Goal: Task Accomplishment & Management: Complete application form

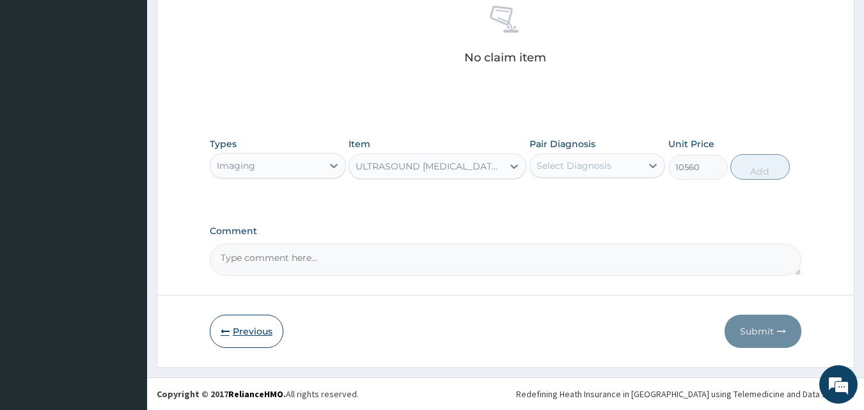
click at [239, 325] on button "Previous" at bounding box center [247, 331] width 74 height 33
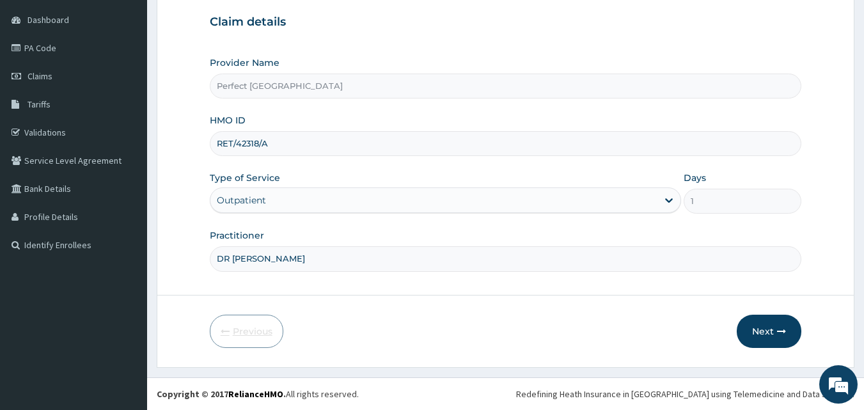
scroll to position [120, 0]
click at [402, 147] on input "RET/42318/A" at bounding box center [506, 143] width 592 height 25
type input "R"
type input "MLI/10062/A"
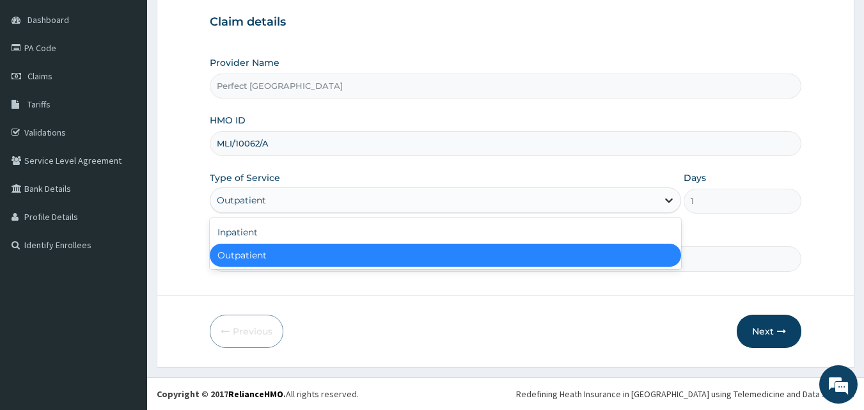
click at [671, 208] on div at bounding box center [669, 200] width 23 height 23
click at [585, 257] on div "Outpatient" at bounding box center [446, 255] width 472 height 23
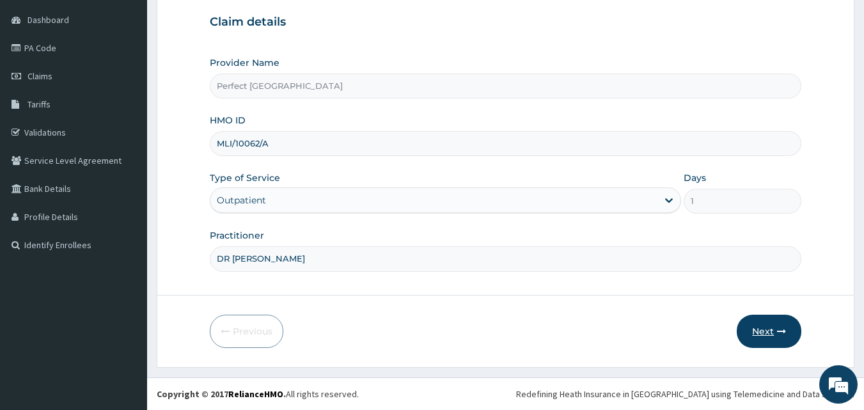
click at [770, 335] on button "Next" at bounding box center [769, 331] width 65 height 33
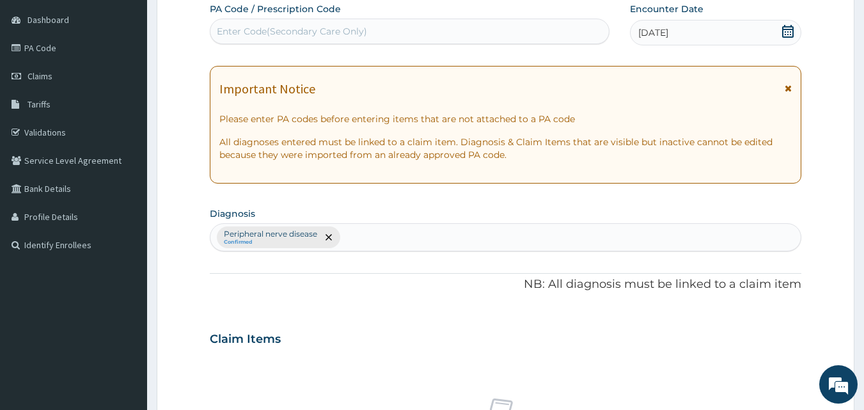
click at [788, 36] on icon at bounding box center [788, 31] width 12 height 13
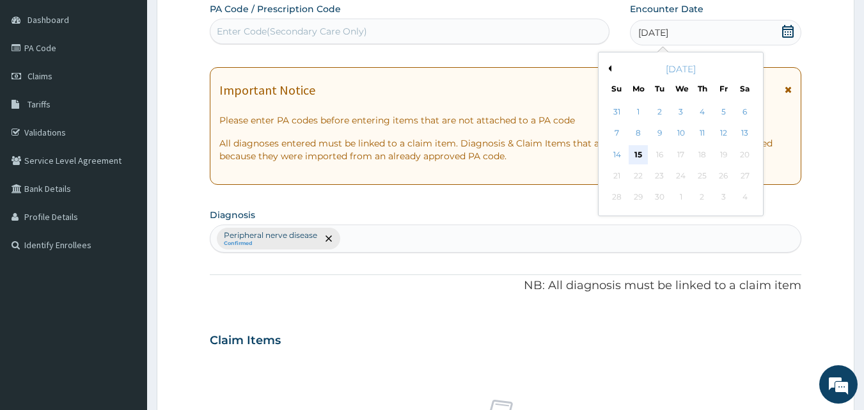
click at [640, 150] on div "15" at bounding box center [638, 154] width 19 height 19
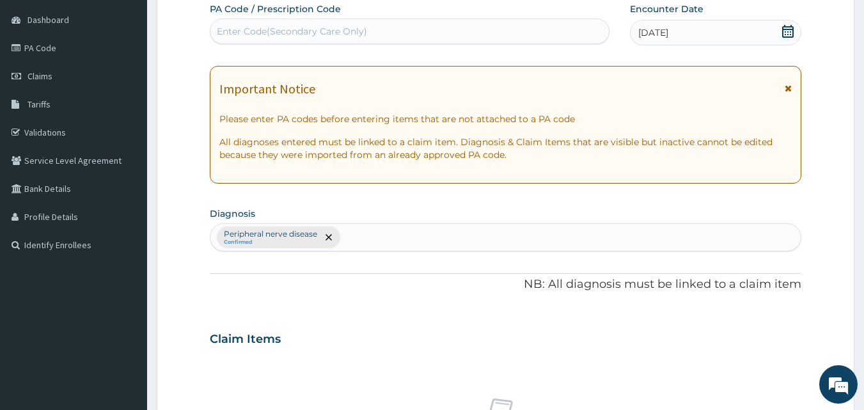
click at [783, 83] on div "Important Notice" at bounding box center [505, 92] width 573 height 20
click at [788, 84] on icon at bounding box center [788, 88] width 7 height 9
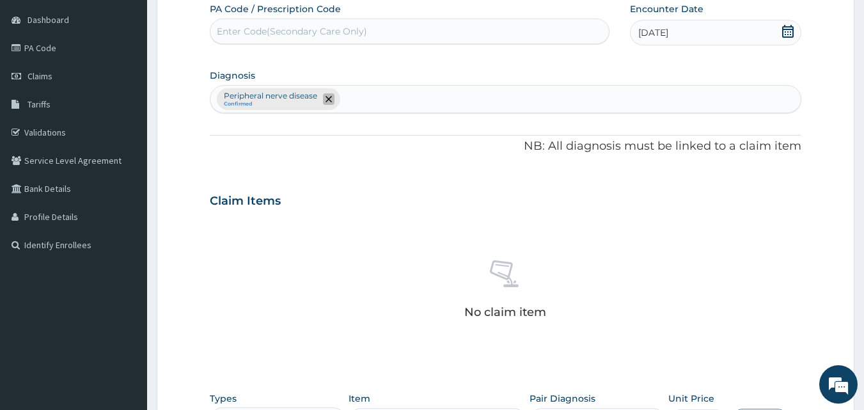
click at [327, 100] on icon "remove selection option" at bounding box center [329, 99] width 6 height 6
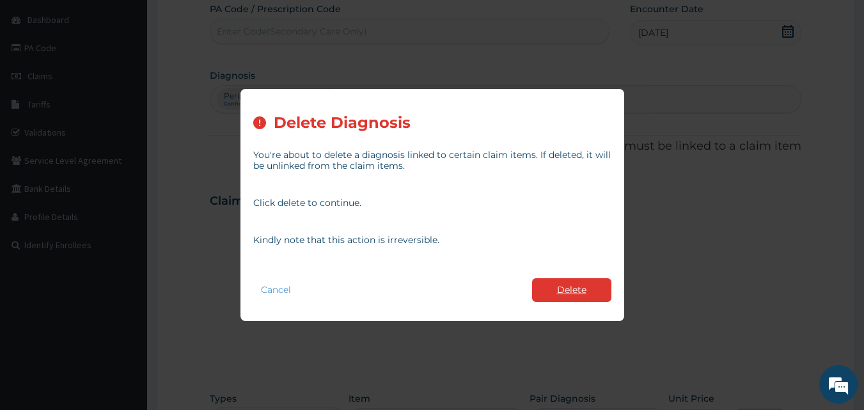
click at [570, 294] on button "Delete" at bounding box center [571, 290] width 79 height 24
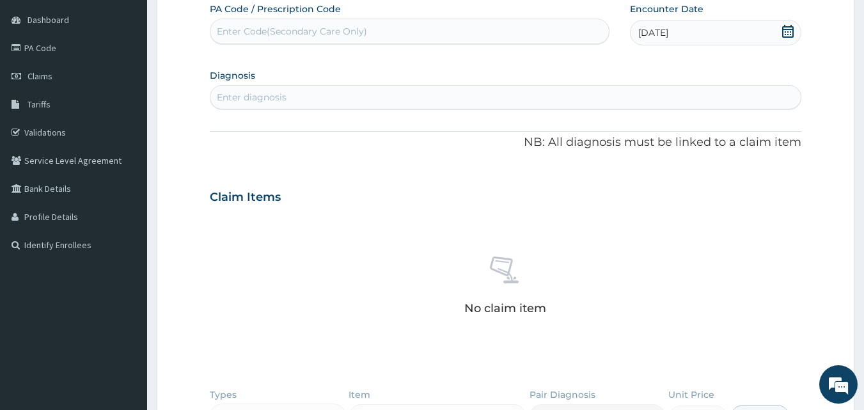
click at [383, 100] on div "Enter diagnosis" at bounding box center [505, 97] width 591 height 20
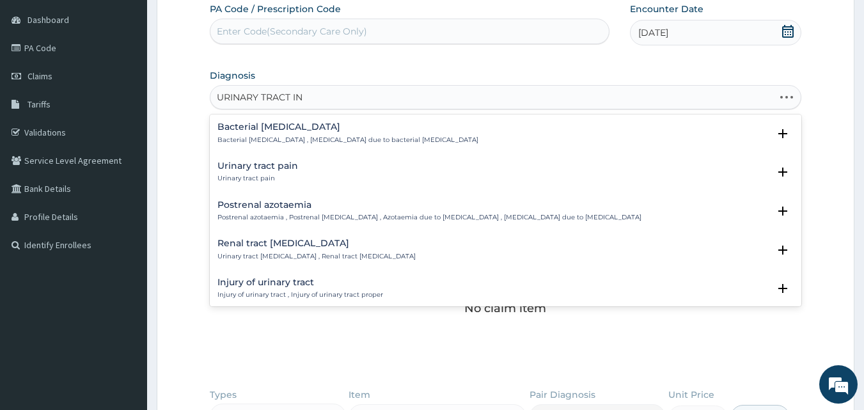
type input "URINARY TRACT INF"
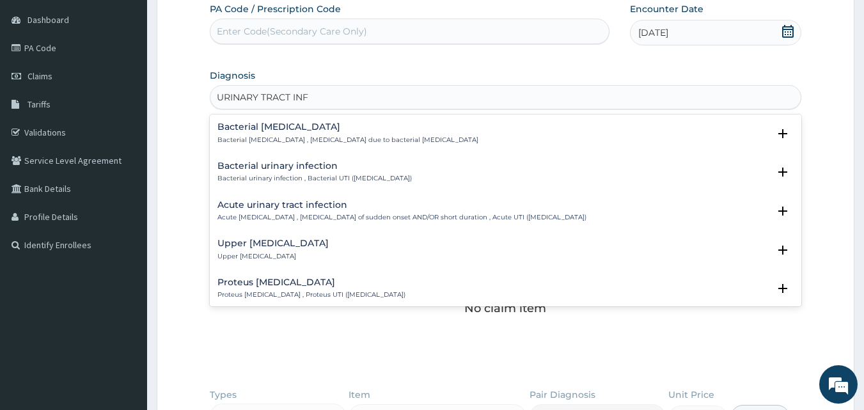
click at [308, 247] on h4 "Upper urinary tract infection" at bounding box center [273, 244] width 111 height 10
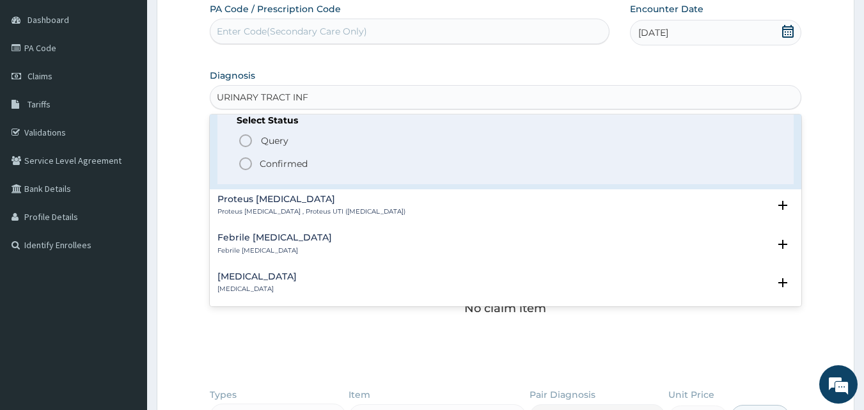
scroll to position [168, 0]
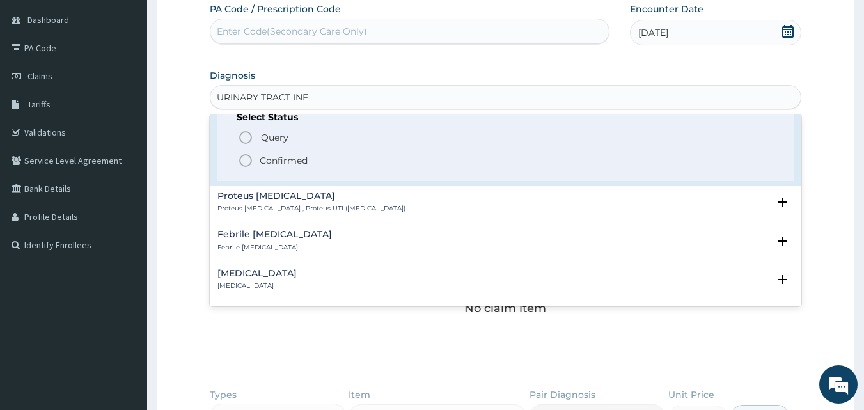
click at [248, 165] on circle "status option filled" at bounding box center [246, 161] width 12 height 12
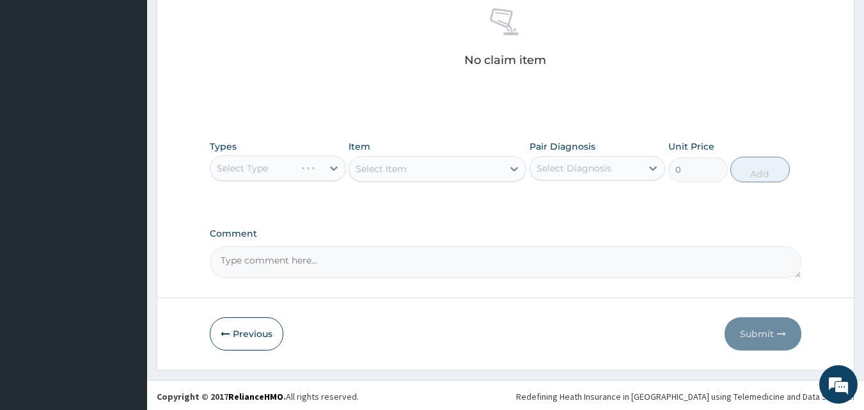
scroll to position [374, 0]
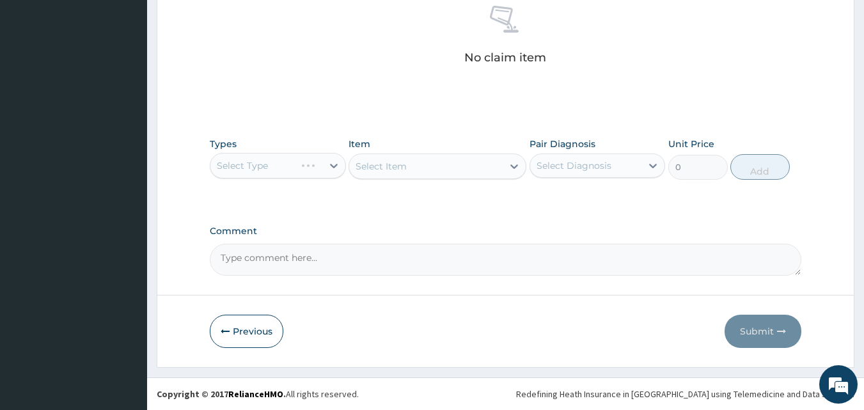
click at [334, 171] on div "Select Type" at bounding box center [278, 166] width 136 height 26
click at [336, 164] on div "Select Type" at bounding box center [278, 166] width 136 height 26
click at [385, 203] on div "Types Select Type Item Select Item Pair Diagnosis Select Diagnosis Unit Price 0…" at bounding box center [506, 168] width 592 height 74
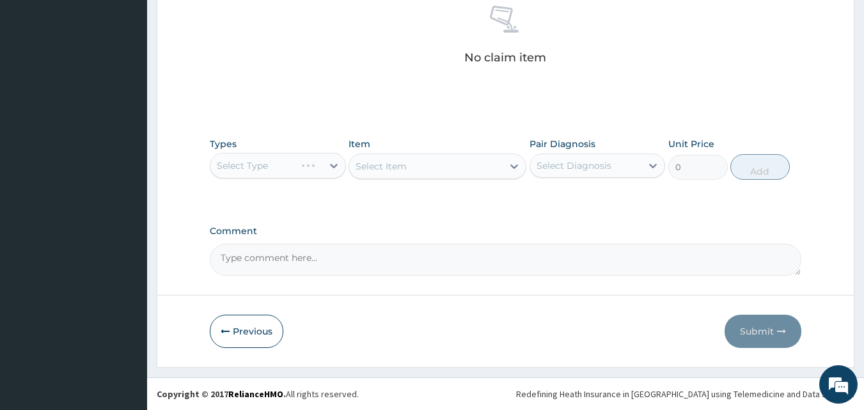
click at [338, 166] on div "Select Type" at bounding box center [278, 166] width 136 height 26
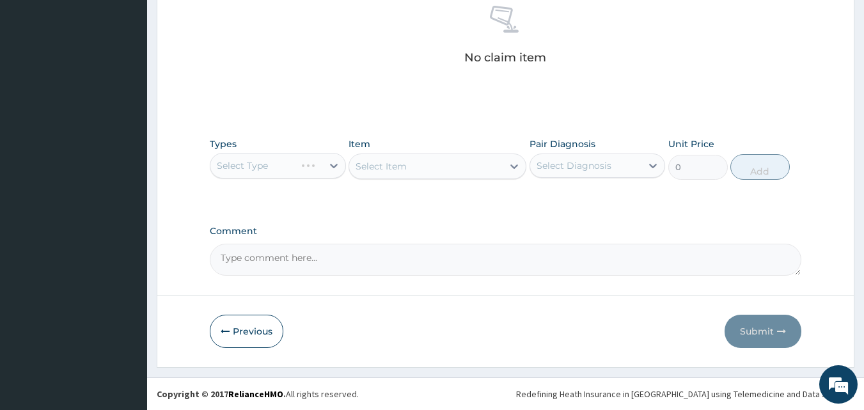
click at [416, 215] on div "PA Code / Prescription Code Enter Code(Secondary Care Only) Encounter Date 15-0…" at bounding box center [506, 12] width 592 height 528
click at [455, 226] on label "Comment" at bounding box center [506, 231] width 592 height 11
click at [455, 244] on textarea "Comment" at bounding box center [506, 260] width 592 height 32
click at [337, 155] on div "Select Type" at bounding box center [278, 166] width 136 height 26
click at [548, 206] on div "PA Code / Prescription Code Enter Code(Secondary Care Only) Encounter Date 15-0…" at bounding box center [506, 12] width 592 height 528
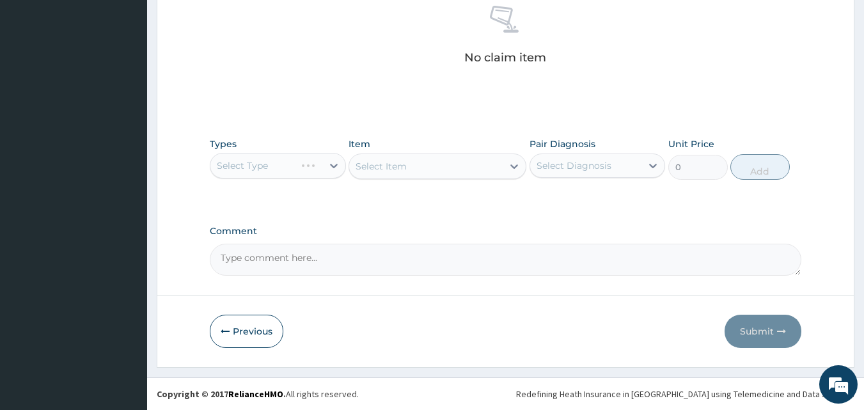
click at [333, 165] on div "Select Type" at bounding box center [278, 166] width 136 height 26
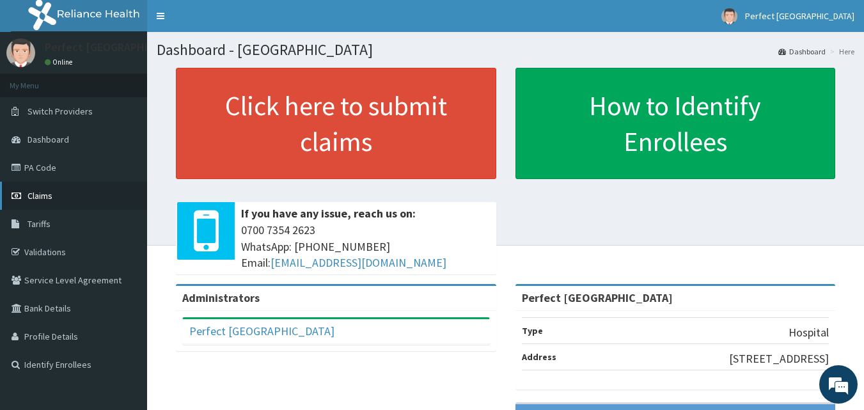
click at [47, 190] on span "Claims" at bounding box center [40, 196] width 25 height 12
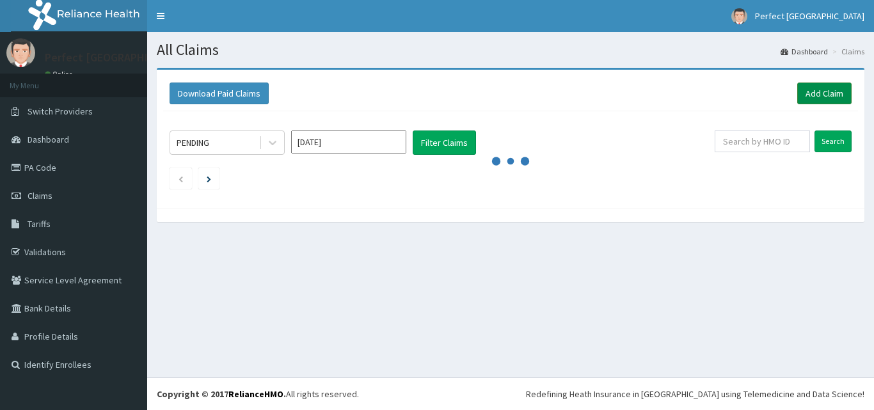
click at [807, 95] on link "Add Claim" at bounding box center [824, 94] width 54 height 22
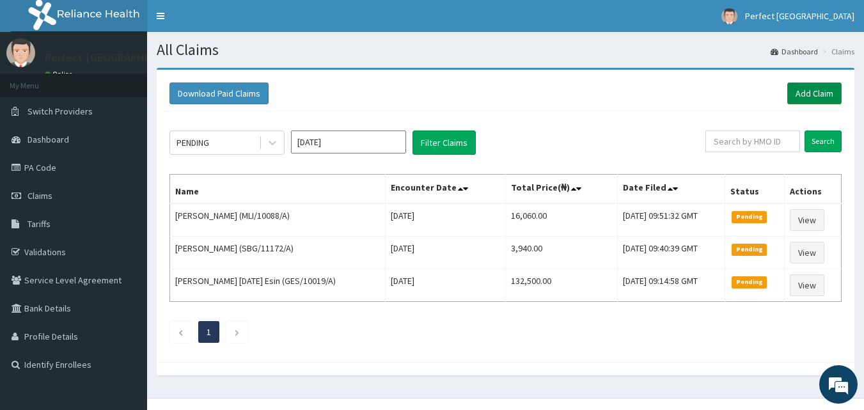
click at [810, 93] on link "Add Claim" at bounding box center [815, 94] width 54 height 22
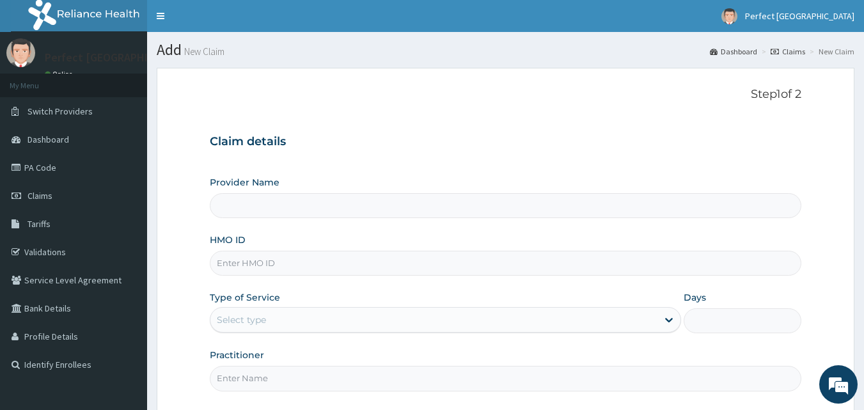
type input "Perfect [GEOGRAPHIC_DATA]"
click at [271, 260] on input "HMO ID" at bounding box center [506, 263] width 592 height 25
type input "MLI/10062/A"
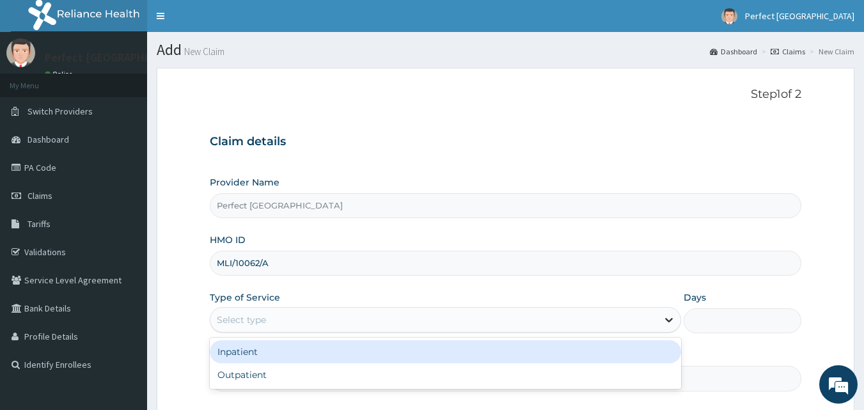
click at [670, 323] on icon at bounding box center [669, 319] width 13 height 13
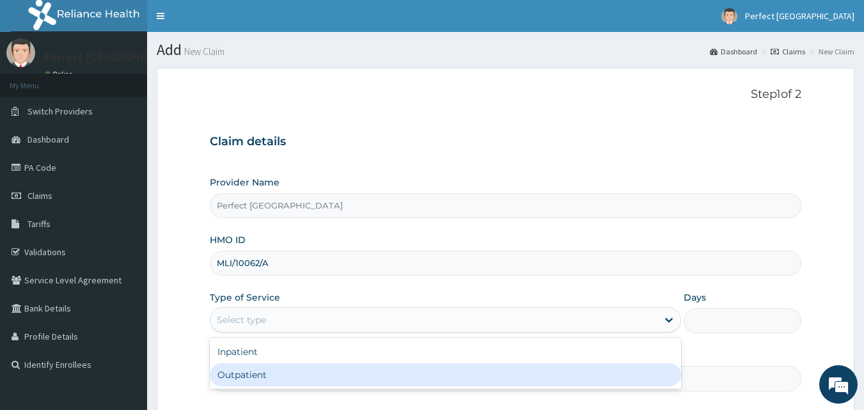
click at [626, 372] on div "Outpatient" at bounding box center [446, 374] width 472 height 23
type input "1"
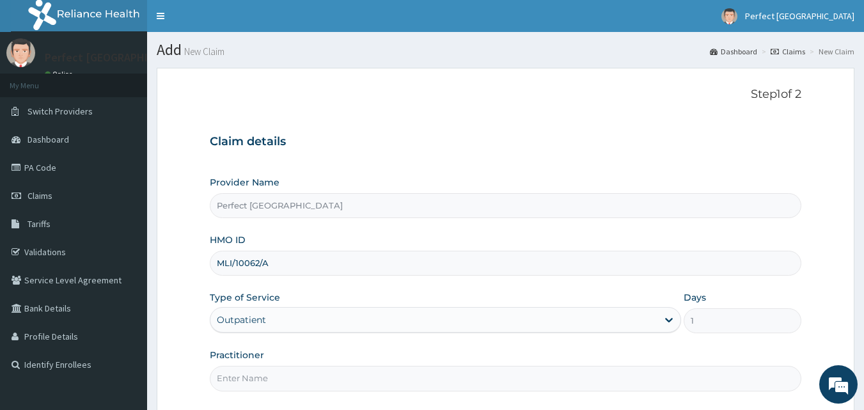
scroll to position [120, 0]
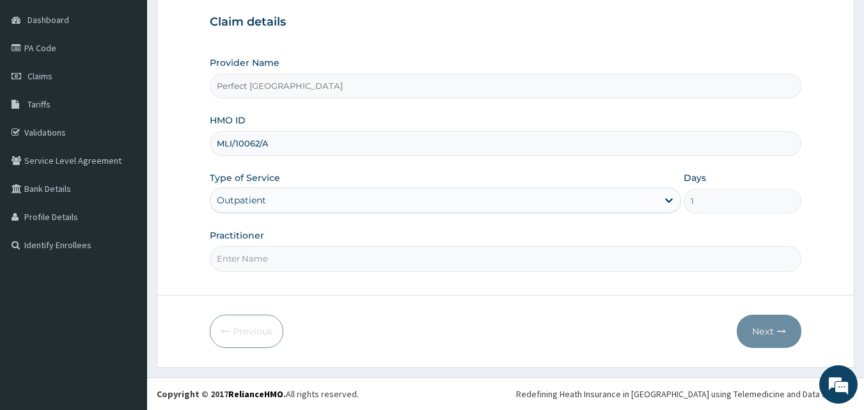
click at [392, 260] on input "Practitioner" at bounding box center [506, 258] width 592 height 25
type input "DR ITIVE"
click at [767, 330] on button "Next" at bounding box center [769, 331] width 65 height 33
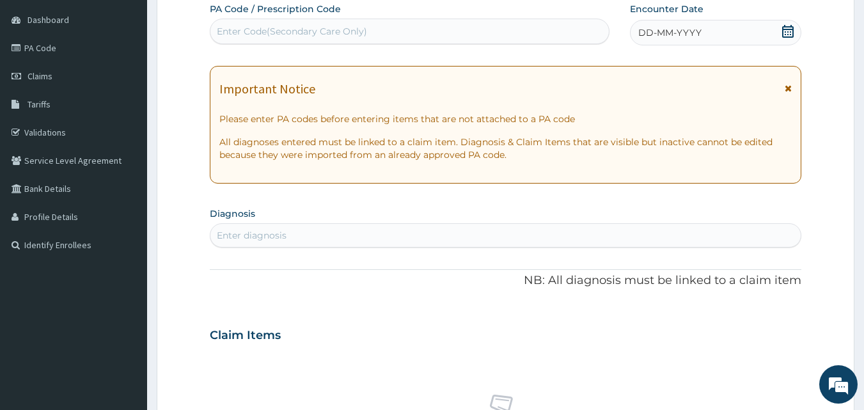
click at [788, 31] on icon at bounding box center [788, 31] width 13 height 13
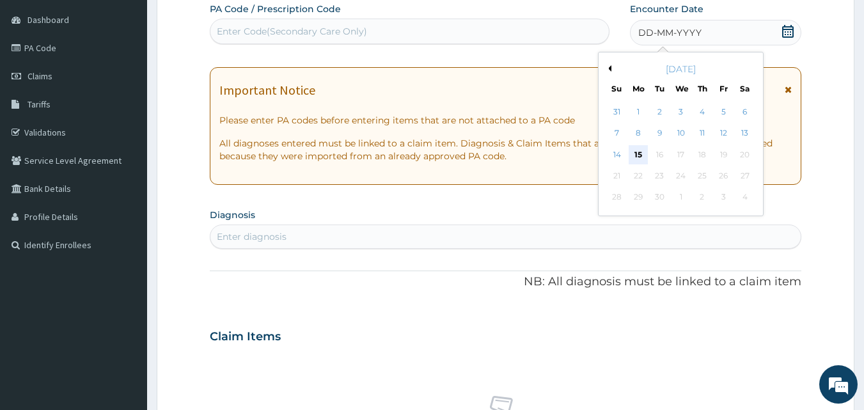
click at [635, 152] on div "15" at bounding box center [638, 154] width 19 height 19
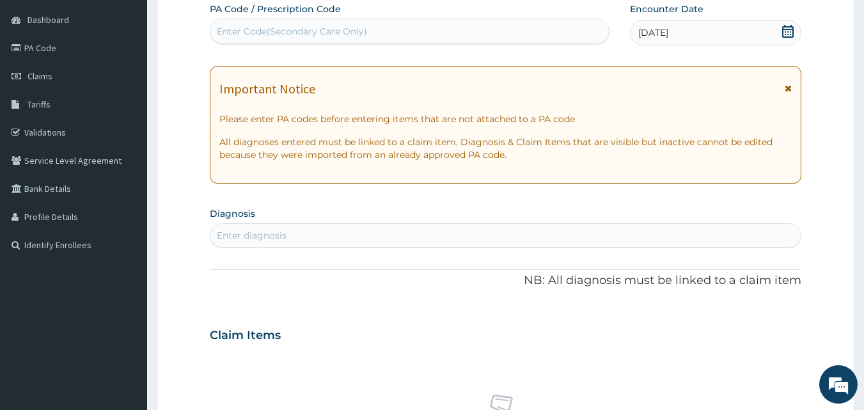
click at [786, 91] on icon at bounding box center [788, 88] width 7 height 9
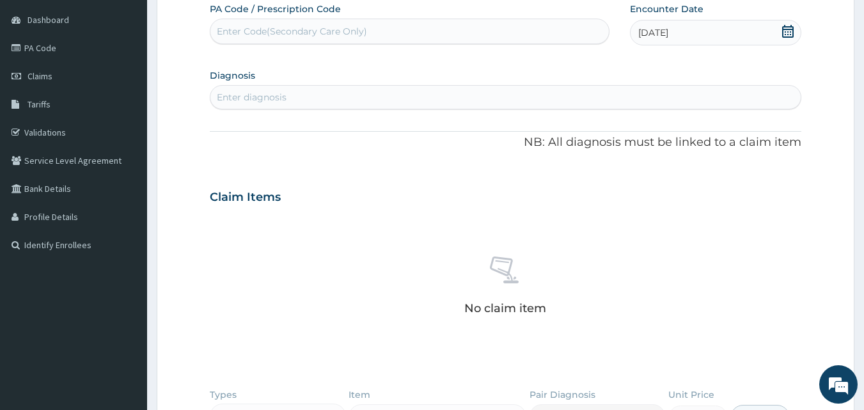
click at [706, 98] on div "Enter diagnosis" at bounding box center [505, 97] width 591 height 20
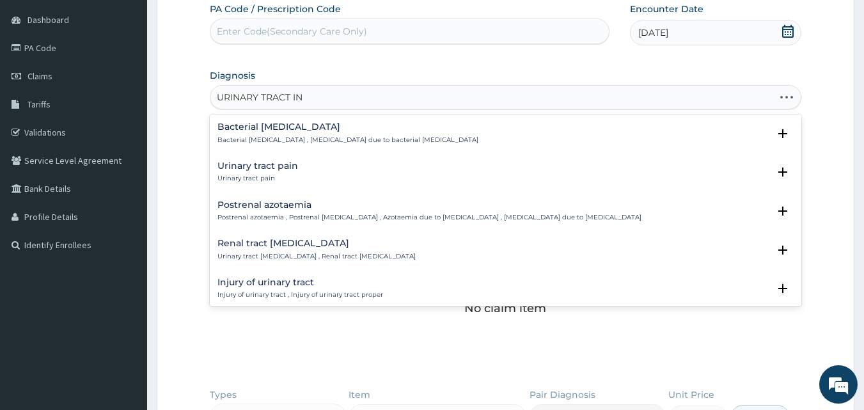
type input "URINARY TRACT INF"
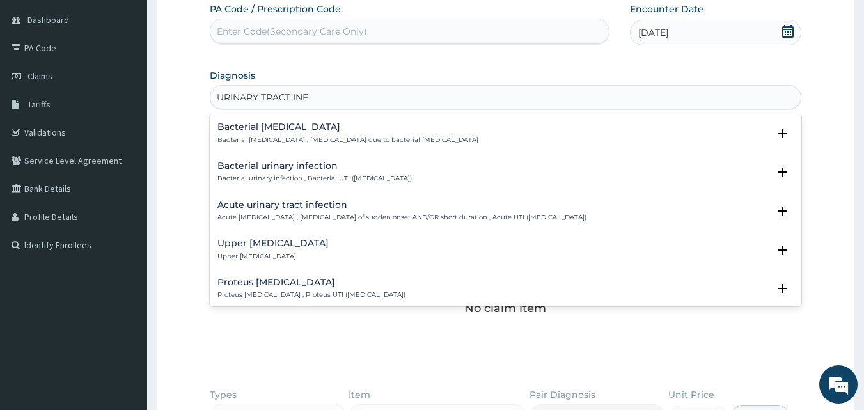
click at [305, 210] on div "Acute urinary tract infection Acute urinary tract infection , Urinary tract inf…" at bounding box center [402, 211] width 369 height 22
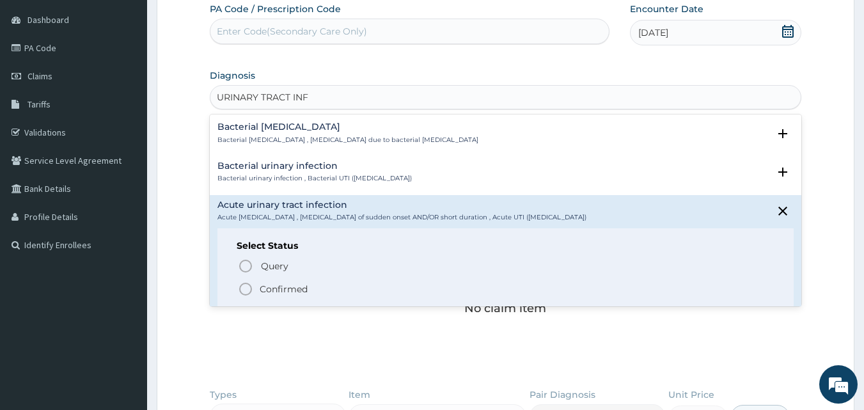
click at [249, 282] on icon "status option filled" at bounding box center [245, 289] width 15 height 15
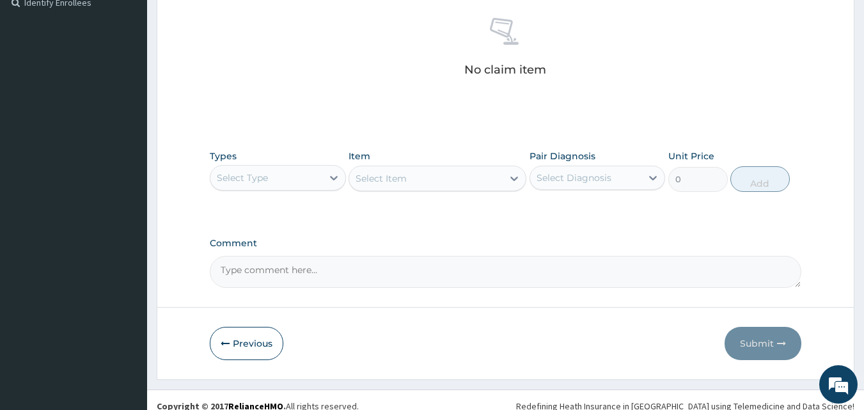
scroll to position [374, 0]
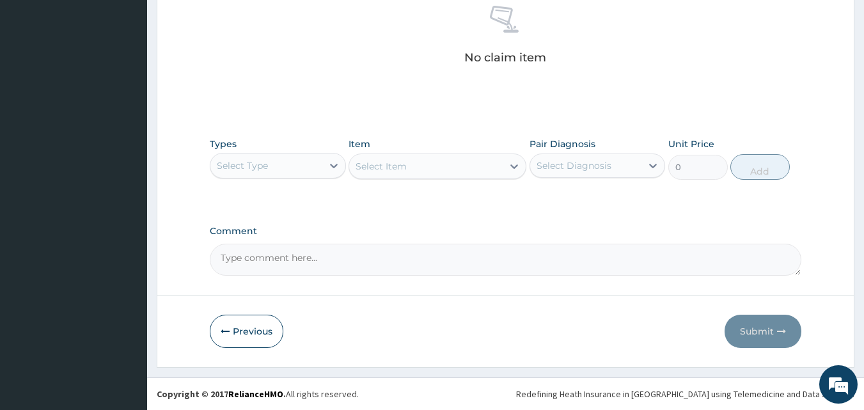
click at [335, 179] on div "Types Select Type" at bounding box center [278, 159] width 136 height 42
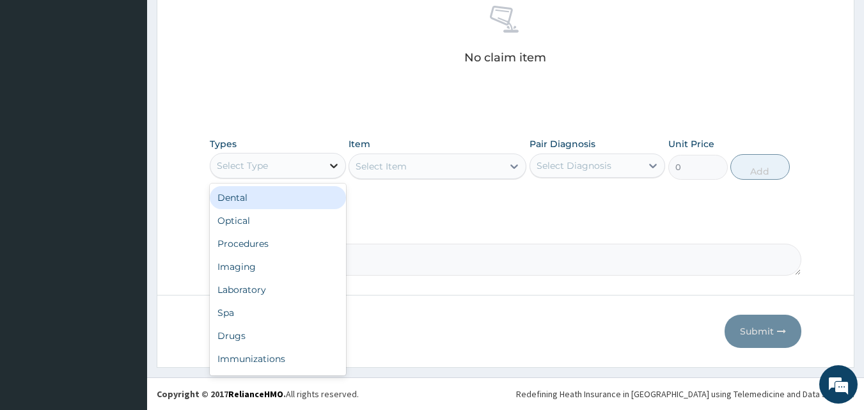
click at [335, 170] on icon at bounding box center [334, 165] width 13 height 13
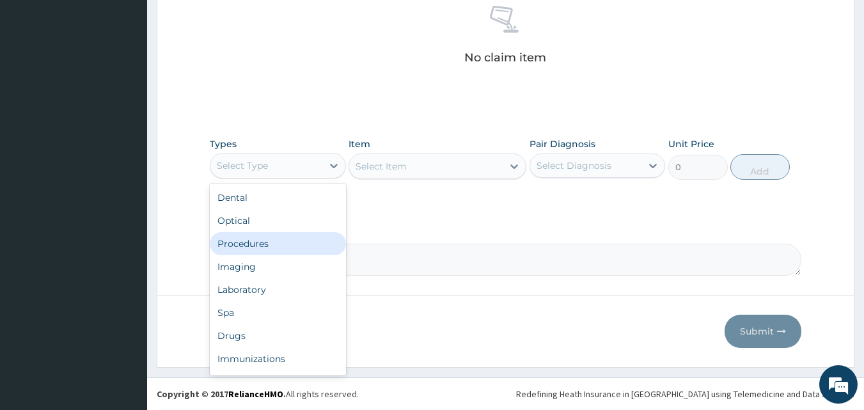
click at [302, 248] on div "Procedures" at bounding box center [278, 243] width 136 height 23
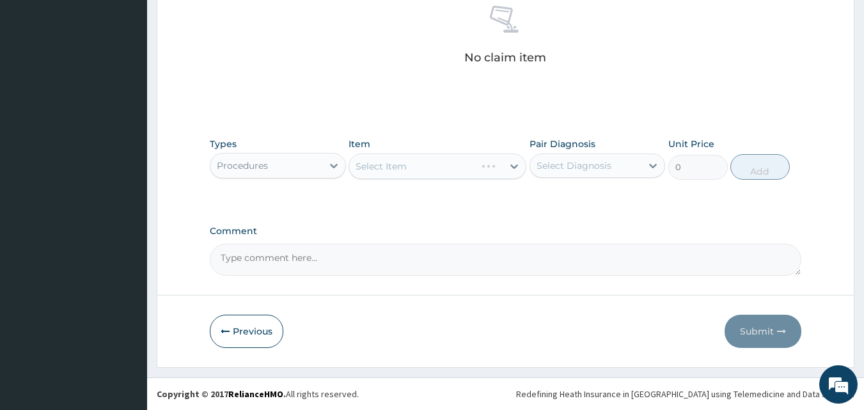
click at [516, 168] on div "Select Item" at bounding box center [438, 167] width 178 height 26
click at [516, 168] on icon at bounding box center [514, 166] width 13 height 13
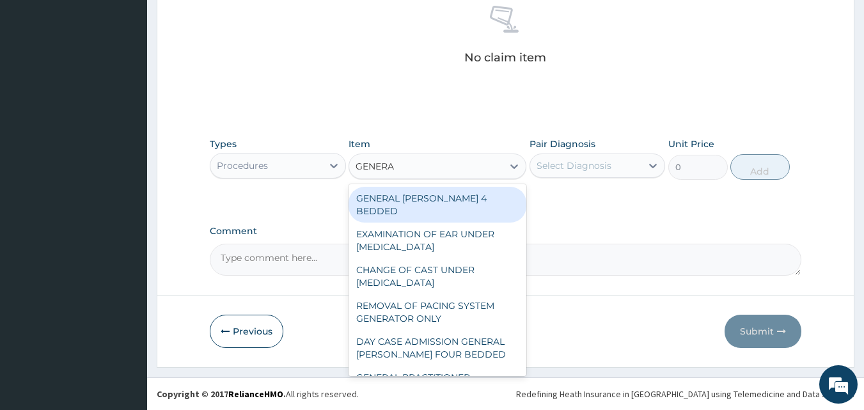
type input "GENERAL"
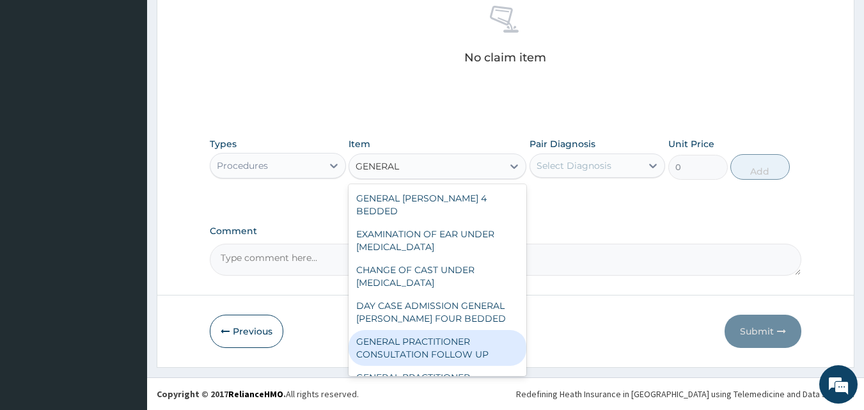
click at [422, 331] on div "GENERAL PRACTITIONER CONSULTATION FOLLOW UP" at bounding box center [438, 348] width 178 height 36
type input "2500"
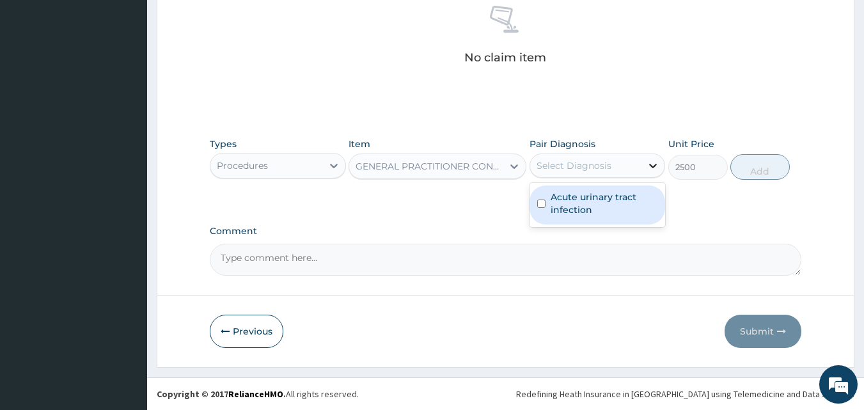
click at [644, 164] on div at bounding box center [653, 165] width 23 height 23
click at [541, 203] on input "checkbox" at bounding box center [541, 204] width 8 height 8
checkbox input "true"
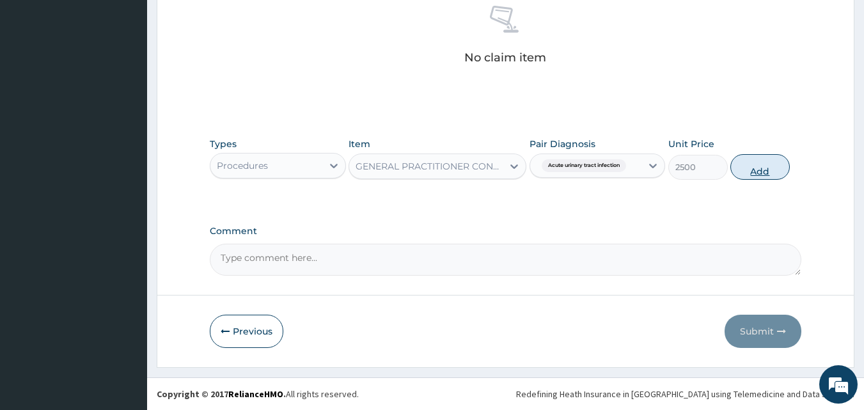
click at [752, 172] on button "Add" at bounding box center [760, 167] width 59 height 26
type input "0"
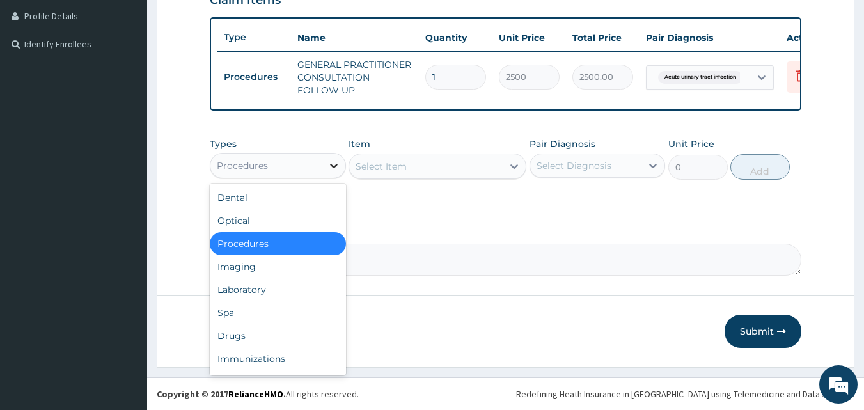
click at [339, 170] on icon at bounding box center [334, 165] width 13 height 13
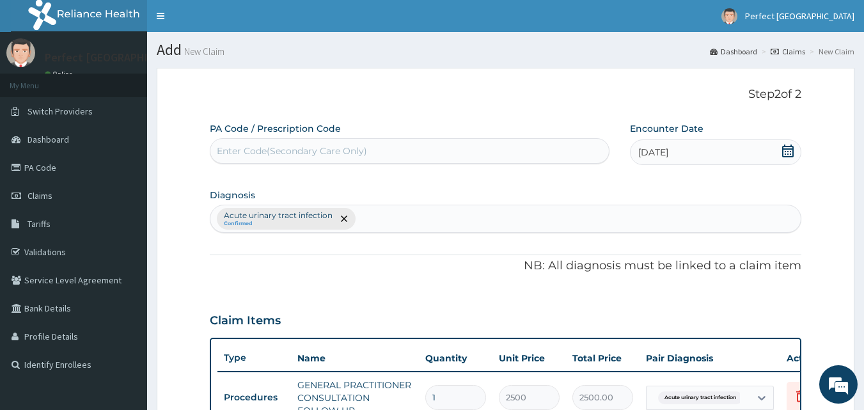
click at [434, 215] on div "Acute urinary tract infection Confirmed" at bounding box center [505, 218] width 591 height 27
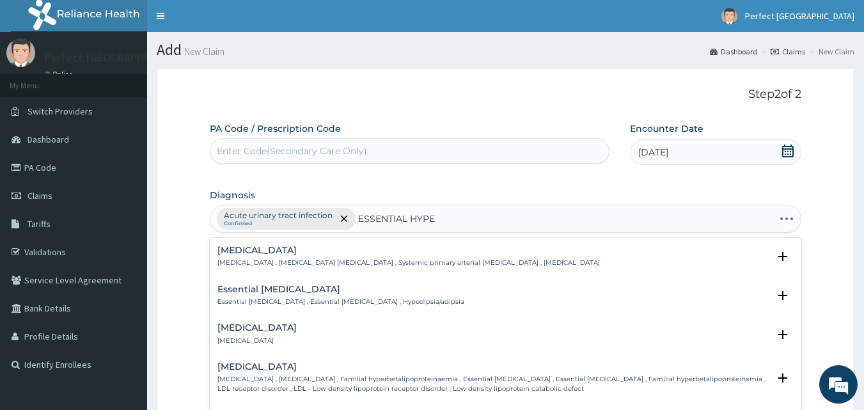
type input "ESSENTIAL HYPER"
click at [294, 256] on div "Essential hypertension Essential hypertension , Idiopathic hypertension , Syste…" at bounding box center [409, 257] width 383 height 22
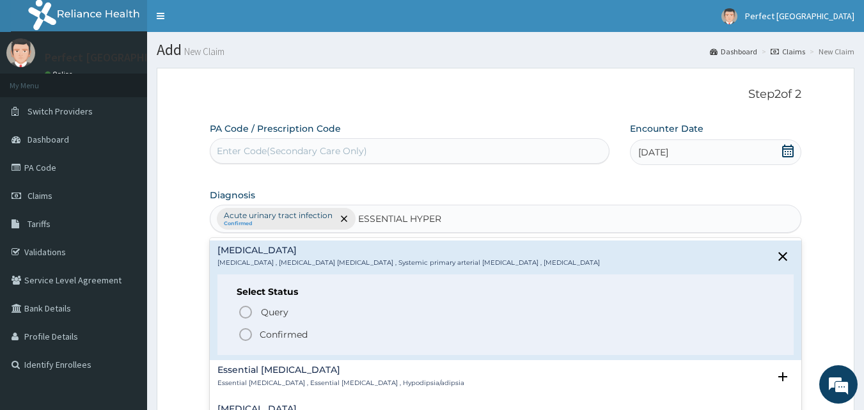
click at [245, 340] on circle "status option filled" at bounding box center [246, 335] width 12 height 12
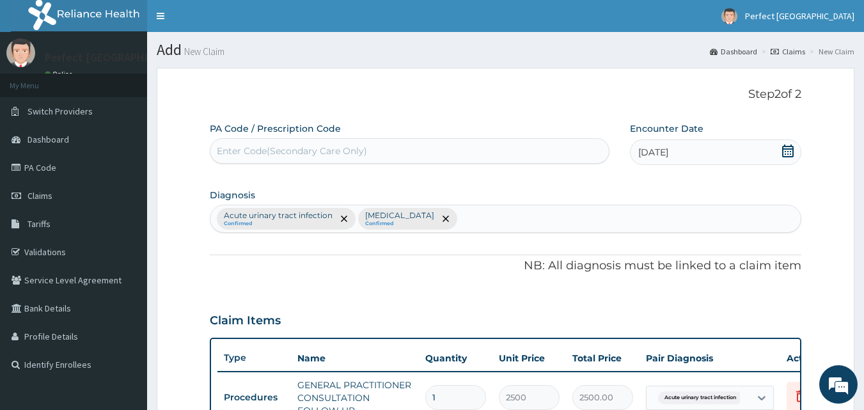
scroll to position [330, 0]
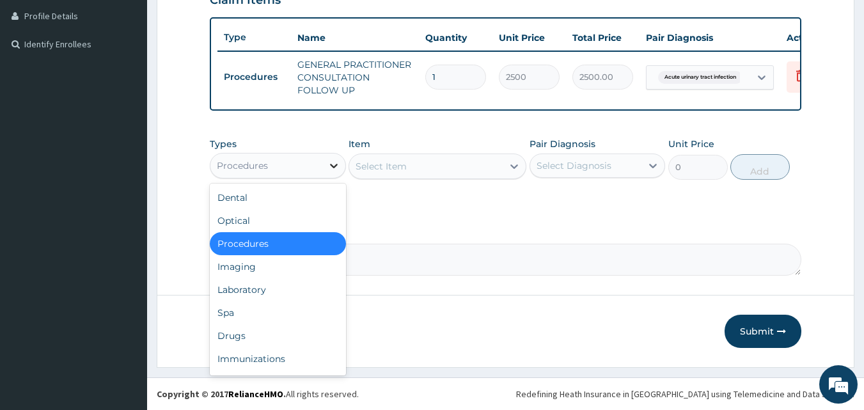
click at [335, 166] on icon at bounding box center [334, 166] width 8 height 4
click at [276, 335] on div "Drugs" at bounding box center [278, 335] width 136 height 23
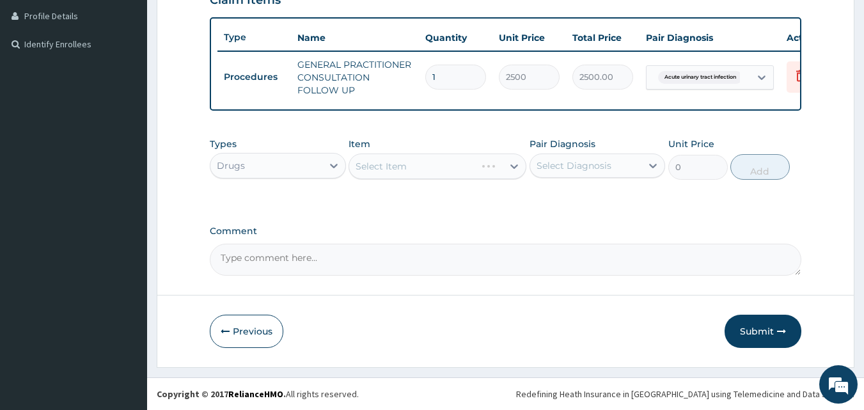
click at [518, 169] on div "Select Item" at bounding box center [438, 167] width 178 height 26
click at [515, 168] on div "Select Item" at bounding box center [438, 167] width 178 height 26
click at [515, 168] on icon at bounding box center [515, 166] width 8 height 4
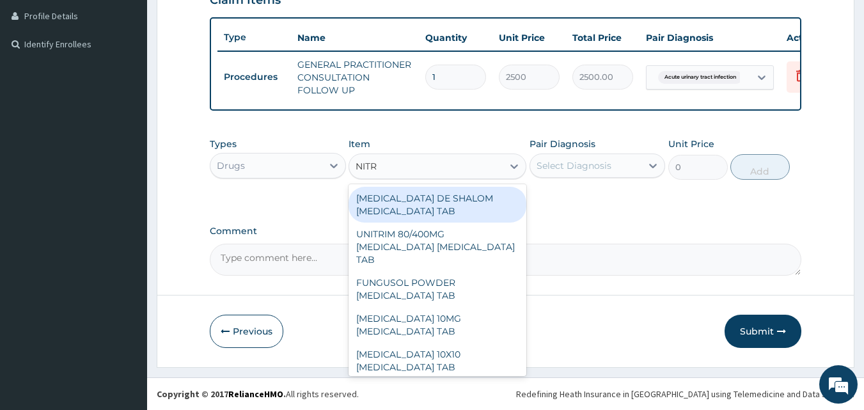
type input "NITRO"
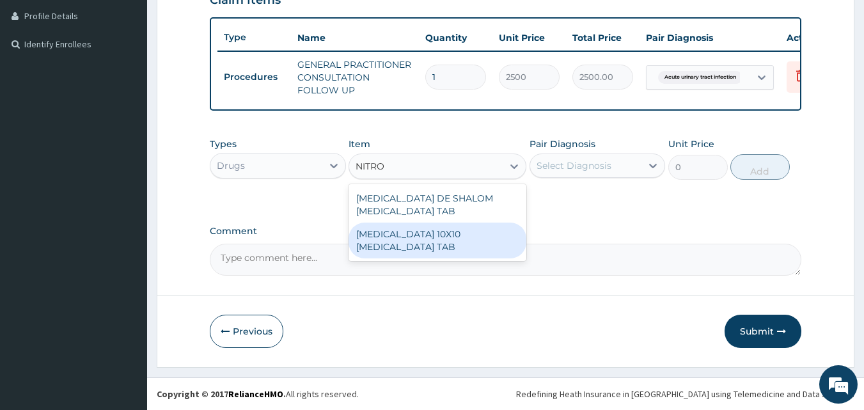
click at [450, 235] on div "NITROFURANTOIN 10X10 NITROFURANTOIN TAB" at bounding box center [438, 241] width 178 height 36
type input "230"
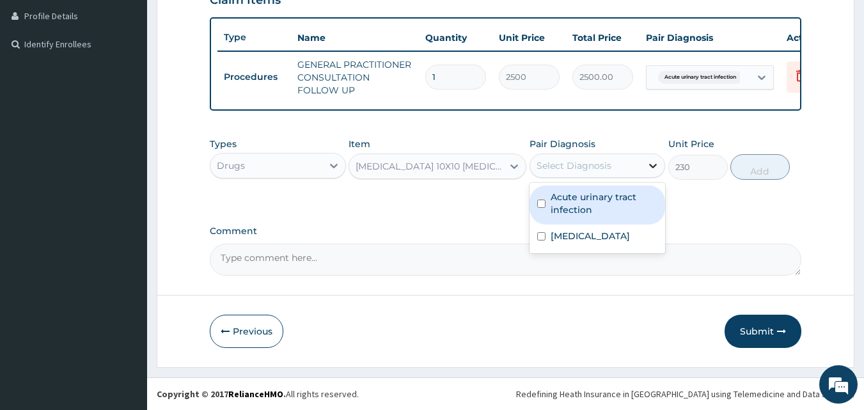
click at [655, 173] on div at bounding box center [653, 165] width 23 height 23
click at [543, 202] on input "checkbox" at bounding box center [541, 204] width 8 height 8
checkbox input "true"
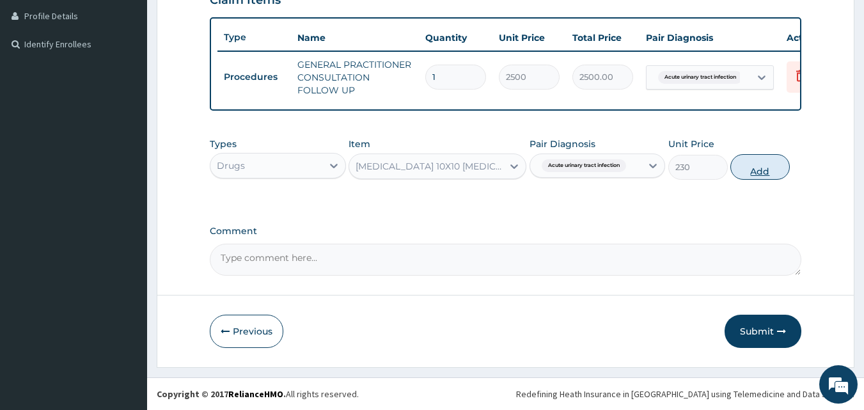
click at [739, 166] on button "Add" at bounding box center [760, 167] width 59 height 26
type input "0"
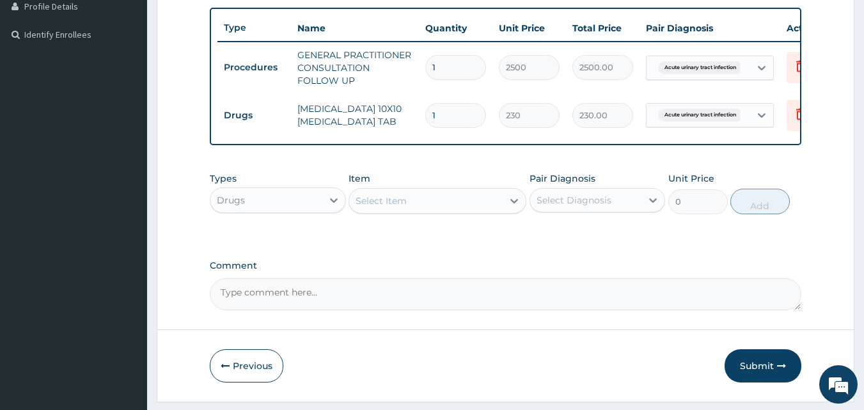
type input "14"
type input "3220.00"
click at [512, 207] on icon at bounding box center [514, 200] width 13 height 13
click at [466, 117] on input "14" at bounding box center [455, 115] width 61 height 25
type input "1"
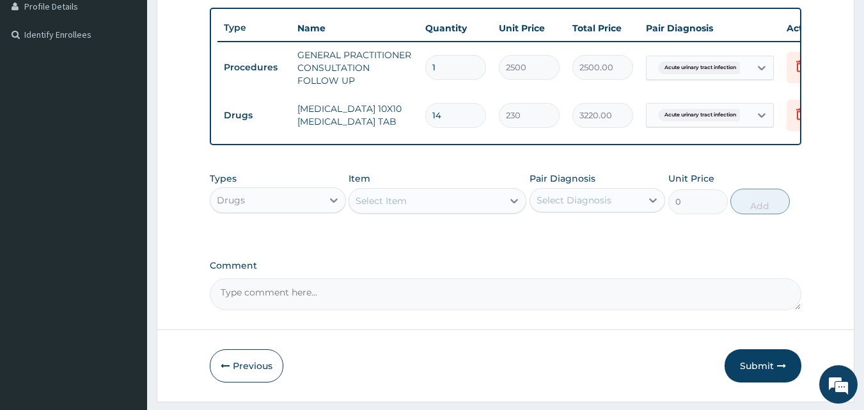
type input "230.00"
type input "0.00"
type input "2"
type input "460.00"
type input "28"
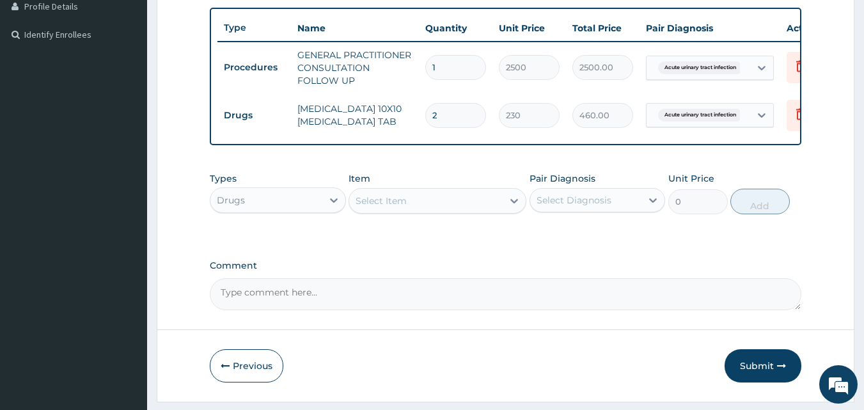
type input "6440.00"
type input "2"
type input "460.00"
type input "0.00"
type input "1"
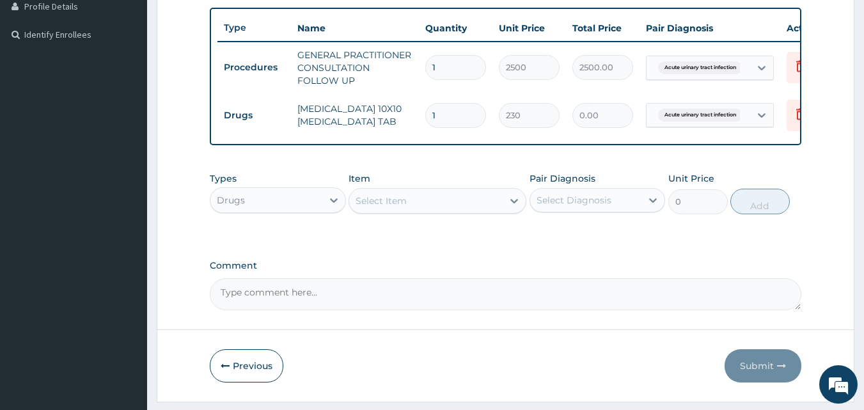
type input "230.00"
type input "14"
type input "3220.00"
click at [514, 207] on icon at bounding box center [514, 200] width 13 height 13
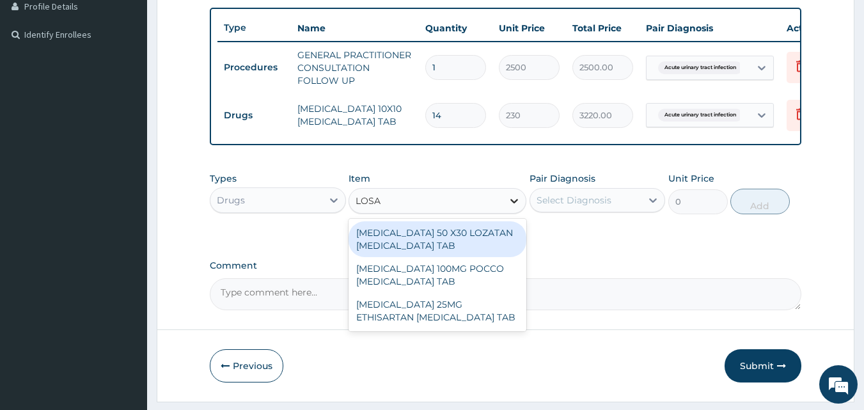
type input "LOSAR"
click at [452, 247] on div "LOSARTAN 50 X30 LOZATAN LOSARTAN TAB" at bounding box center [438, 239] width 178 height 36
type input "3005"
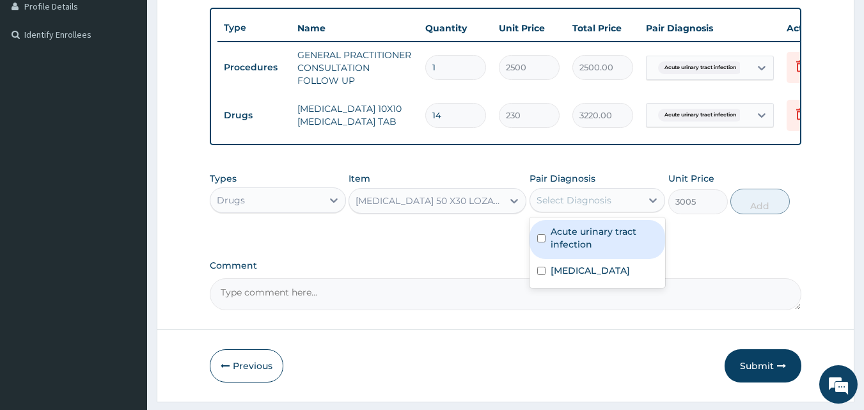
click at [640, 210] on div "Select Diagnosis" at bounding box center [586, 200] width 112 height 20
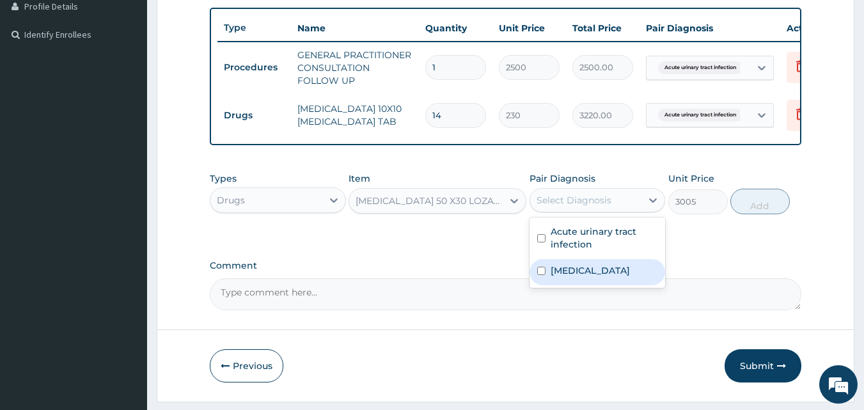
click at [551, 277] on label "Essential hypertension" at bounding box center [590, 270] width 79 height 13
checkbox input "true"
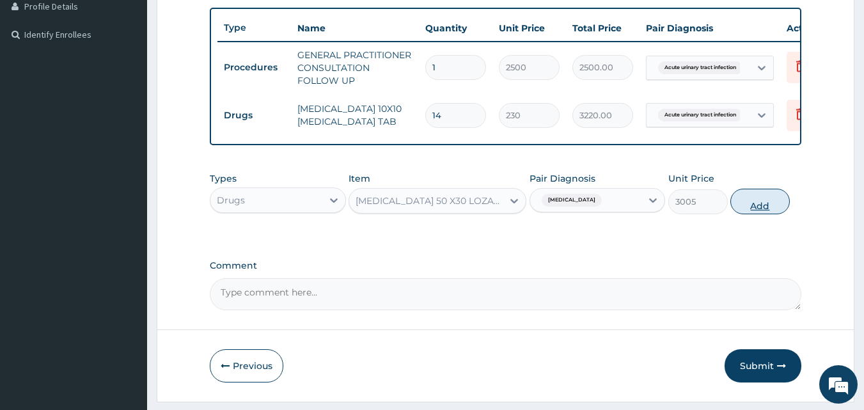
click at [758, 211] on button "Add" at bounding box center [760, 202] width 59 height 26
type input "0"
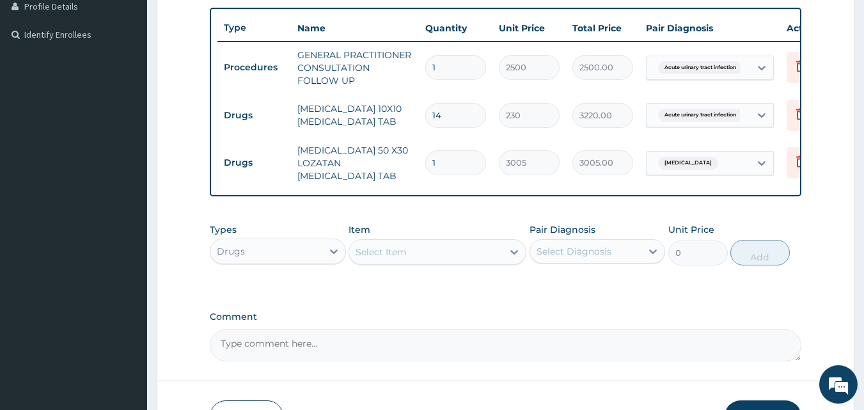
scroll to position [425, 0]
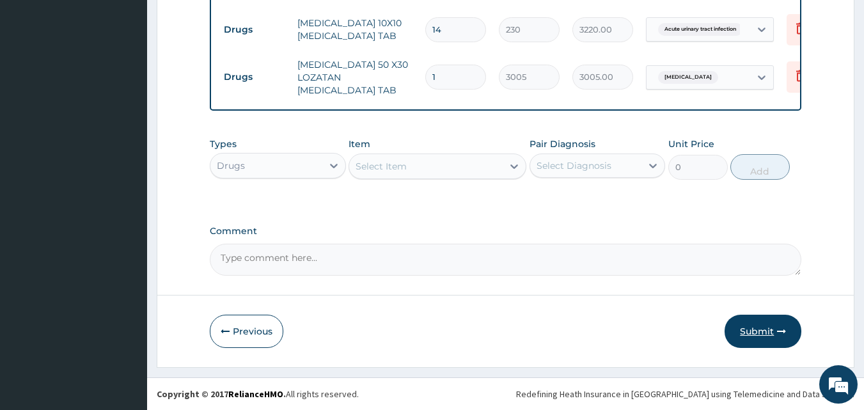
click at [759, 333] on button "Submit" at bounding box center [763, 331] width 77 height 33
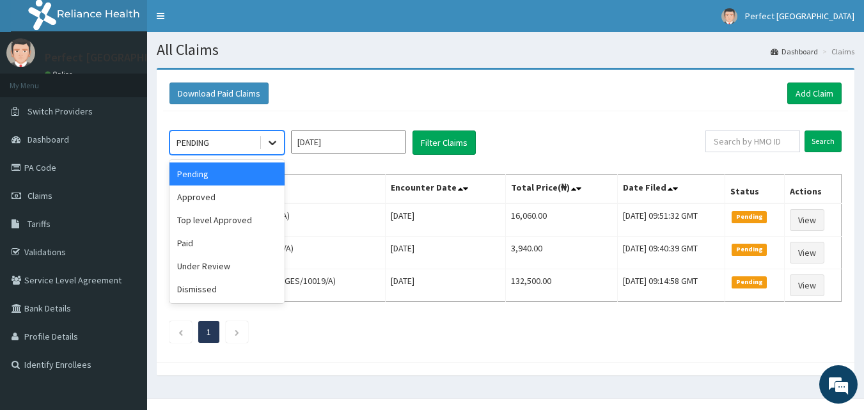
click at [266, 149] on icon at bounding box center [272, 142] width 13 height 13
click at [233, 193] on div "Approved" at bounding box center [227, 197] width 115 height 23
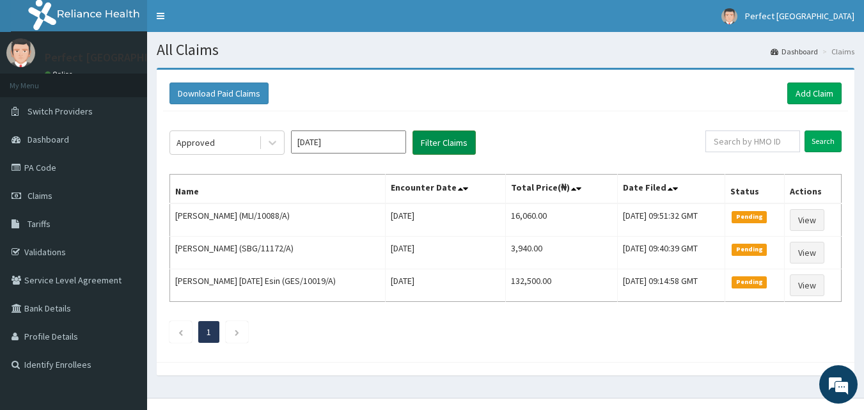
click at [447, 148] on button "Filter Claims" at bounding box center [444, 143] width 63 height 24
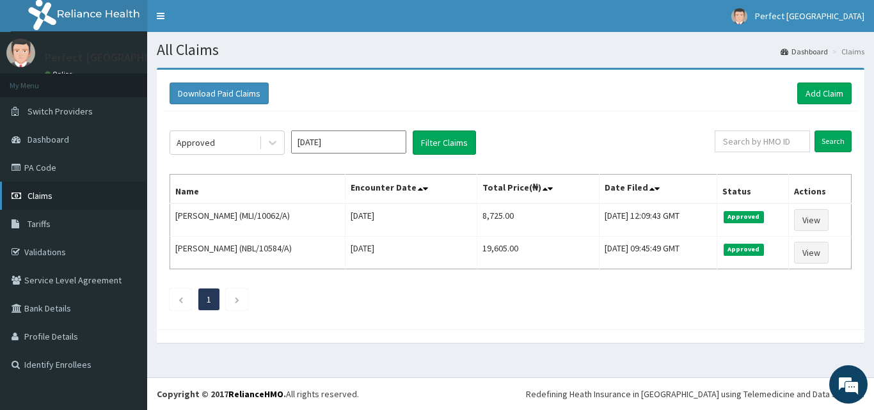
click at [44, 192] on span "Claims" at bounding box center [40, 196] width 25 height 12
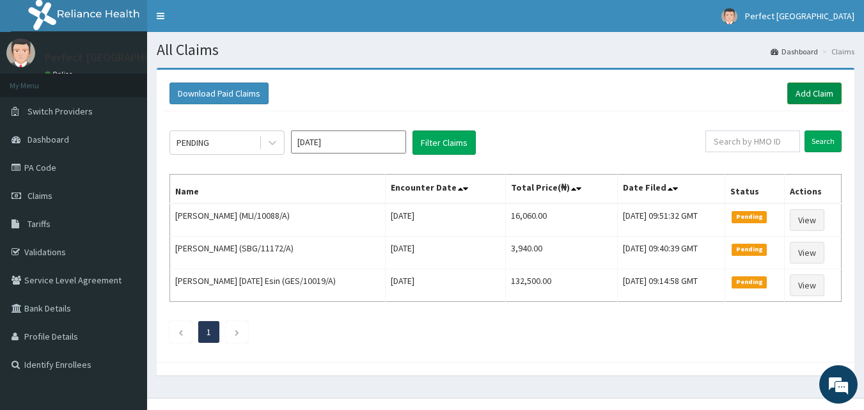
click at [809, 97] on link "Add Claim" at bounding box center [815, 94] width 54 height 22
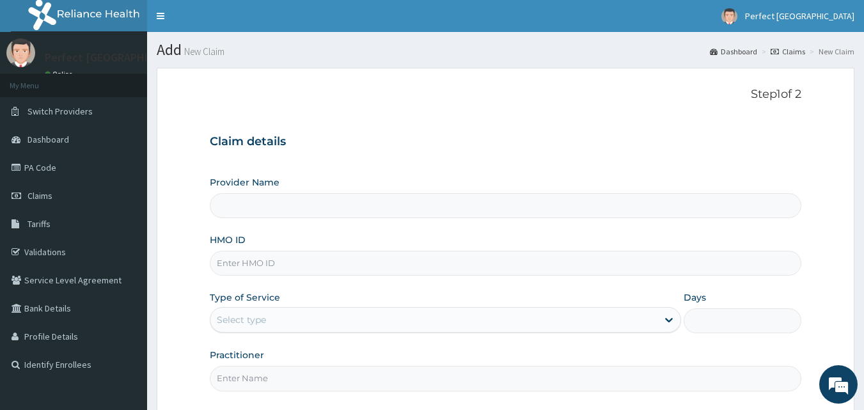
type input "Perfect [GEOGRAPHIC_DATA]"
click at [344, 256] on input "HMO ID" at bounding box center [506, 263] width 592 height 25
type input "RET/42318/A"
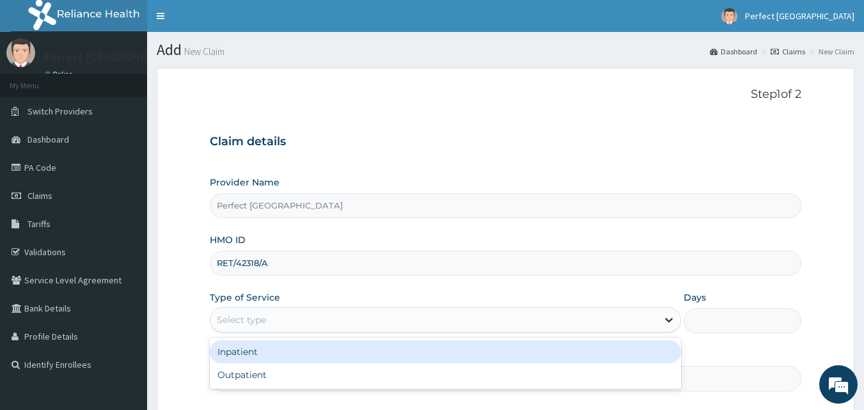
click at [663, 320] on icon at bounding box center [669, 319] width 13 height 13
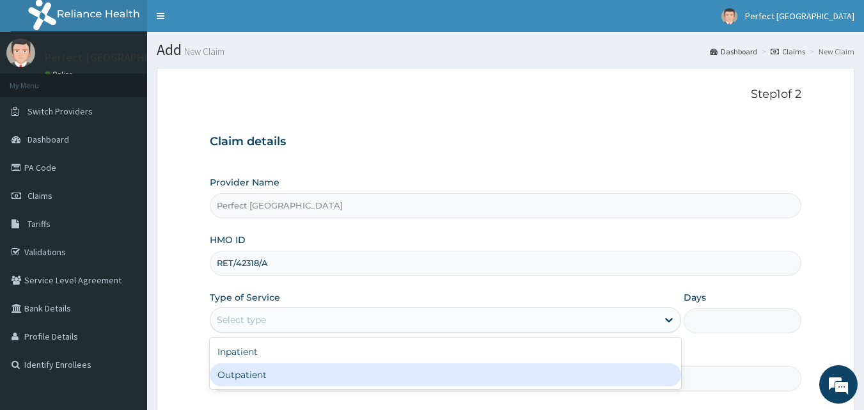
click at [584, 375] on div "Outpatient" at bounding box center [446, 374] width 472 height 23
type input "1"
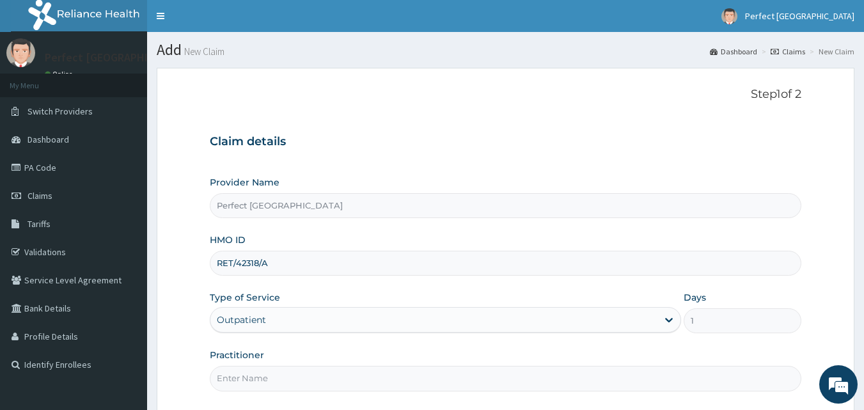
scroll to position [120, 0]
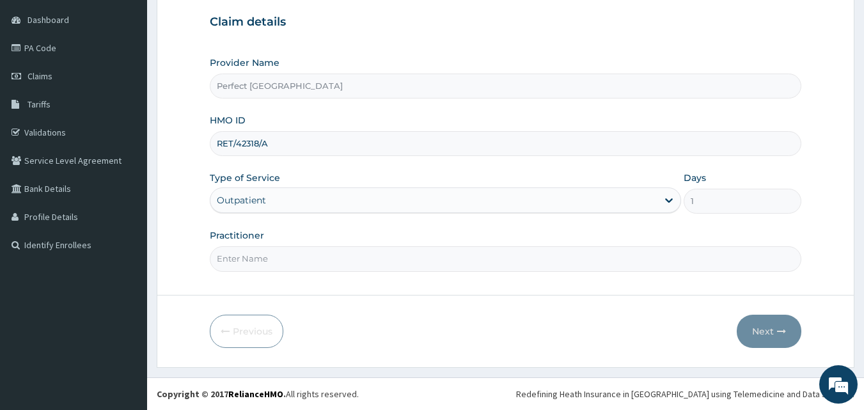
click at [525, 255] on input "Practitioner" at bounding box center [506, 258] width 592 height 25
type input "DR ITIVE"
click at [762, 330] on button "Next" at bounding box center [769, 331] width 65 height 33
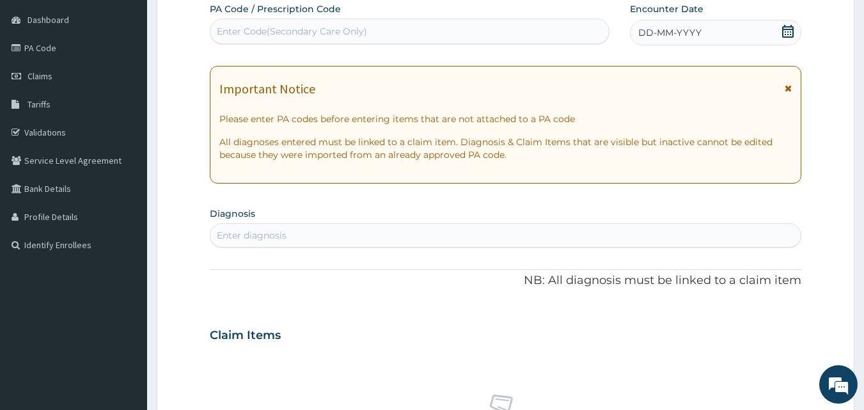
click at [788, 35] on icon at bounding box center [788, 31] width 13 height 13
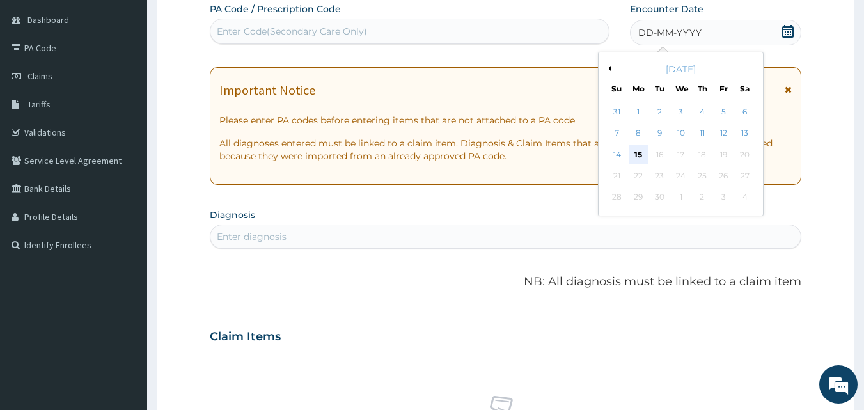
click at [641, 155] on div "15" at bounding box center [638, 154] width 19 height 19
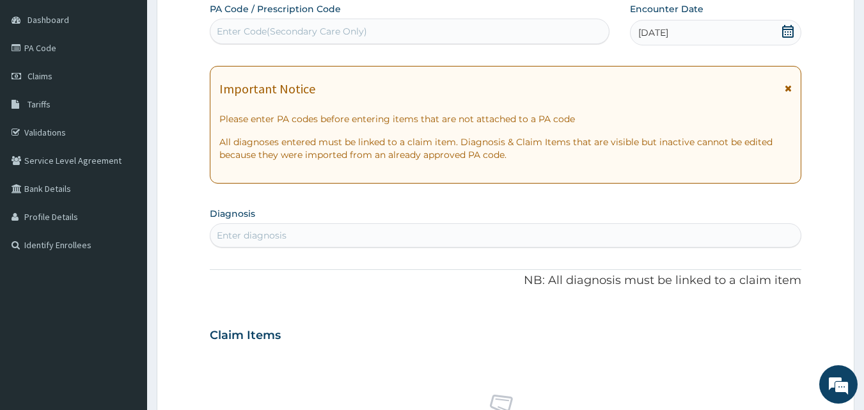
click at [785, 89] on icon at bounding box center [788, 88] width 7 height 9
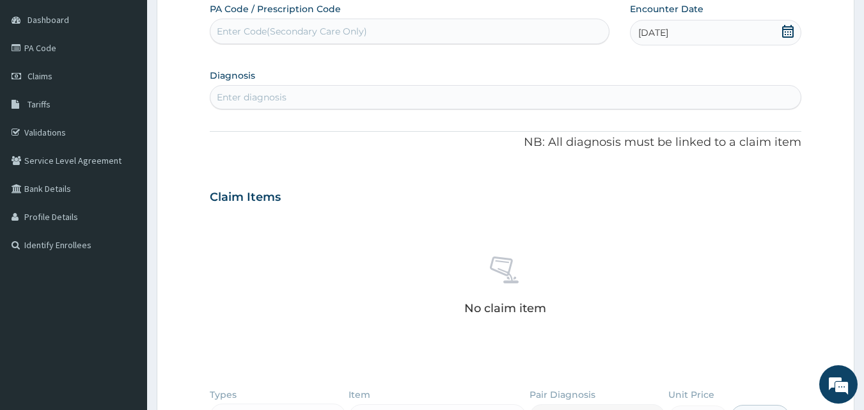
click at [509, 99] on div "Enter diagnosis" at bounding box center [505, 97] width 591 height 20
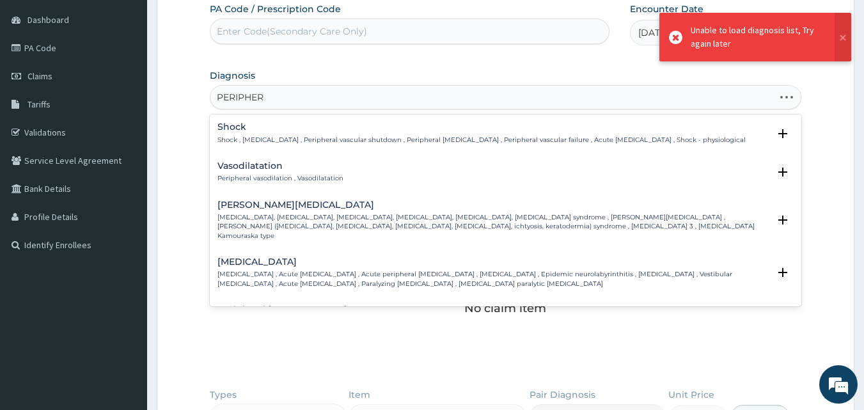
type input "PERIPHER"
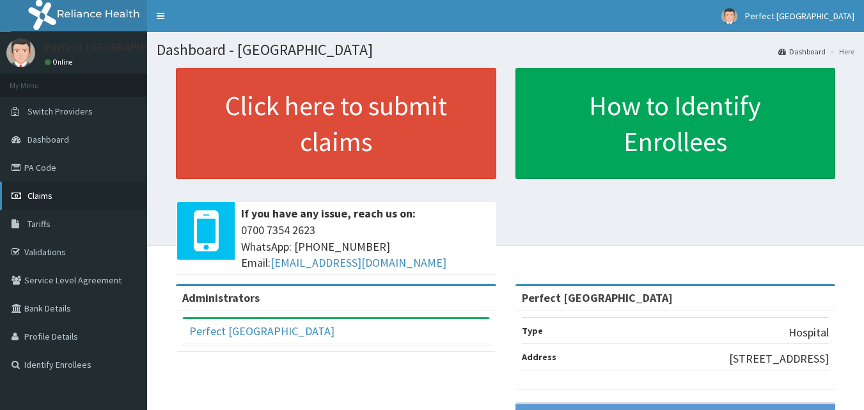
click at [44, 195] on span "Claims" at bounding box center [40, 196] width 25 height 12
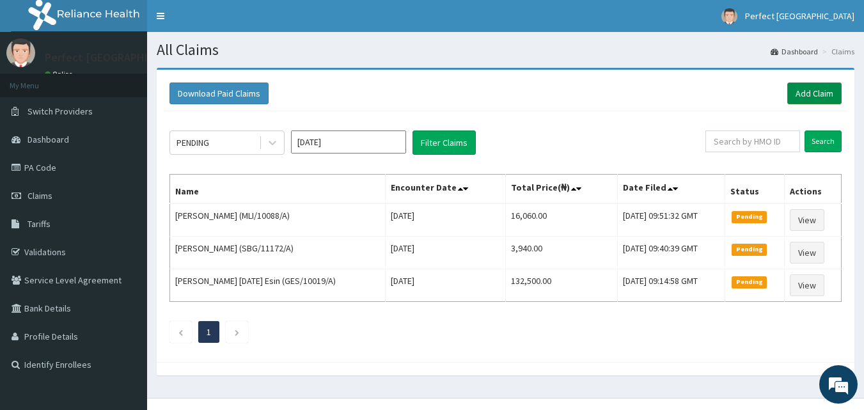
click at [791, 95] on link "Add Claim" at bounding box center [815, 94] width 54 height 22
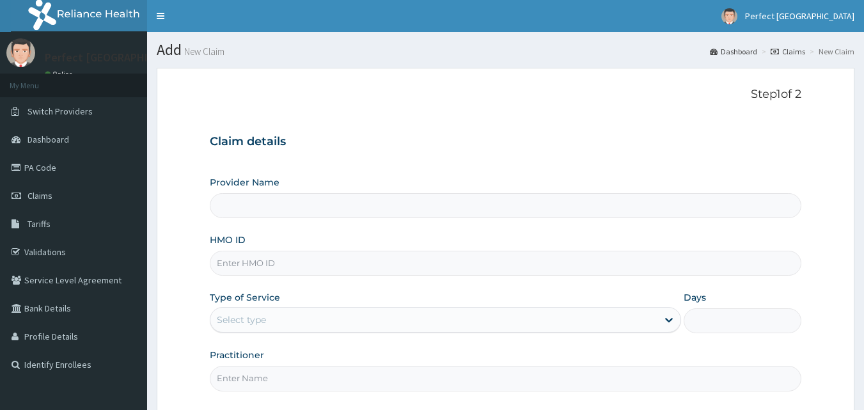
type input "Perfect [GEOGRAPHIC_DATA]"
drag, startPoint x: 0, startPoint y: 0, endPoint x: 265, endPoint y: 262, distance: 372.3
click at [265, 262] on input "HMO ID" at bounding box center [506, 263] width 592 height 25
type input "RET/42318/A"
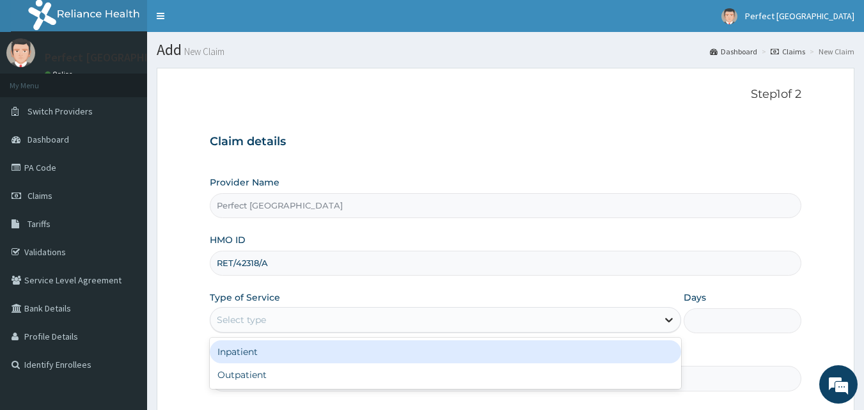
click at [675, 325] on icon at bounding box center [669, 319] width 13 height 13
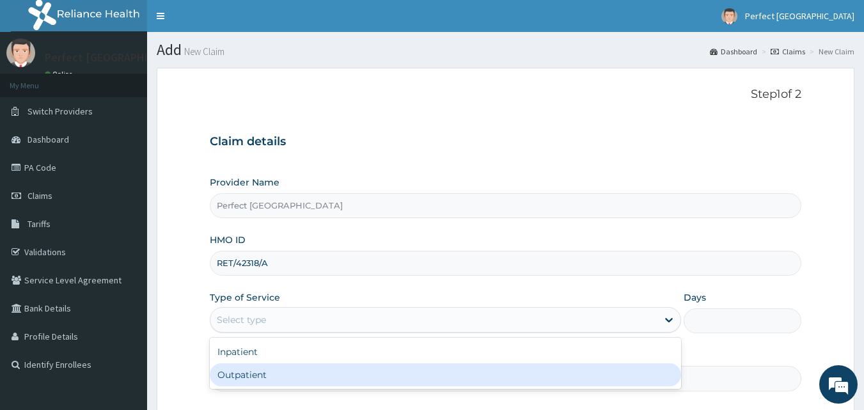
click at [592, 377] on div "Outpatient" at bounding box center [446, 374] width 472 height 23
type input "1"
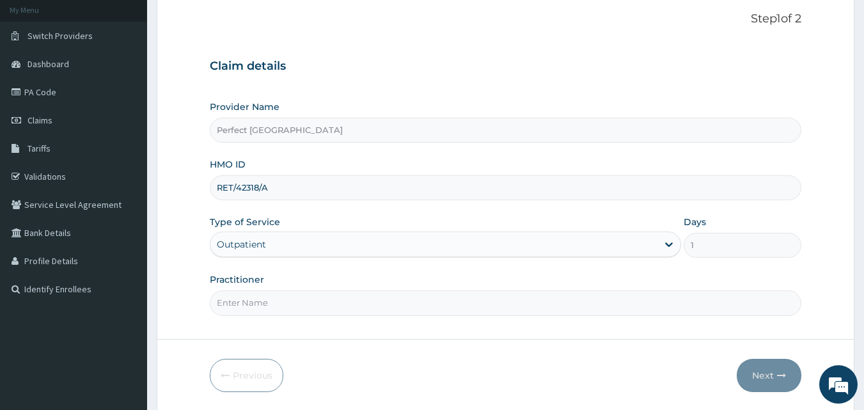
scroll to position [120, 0]
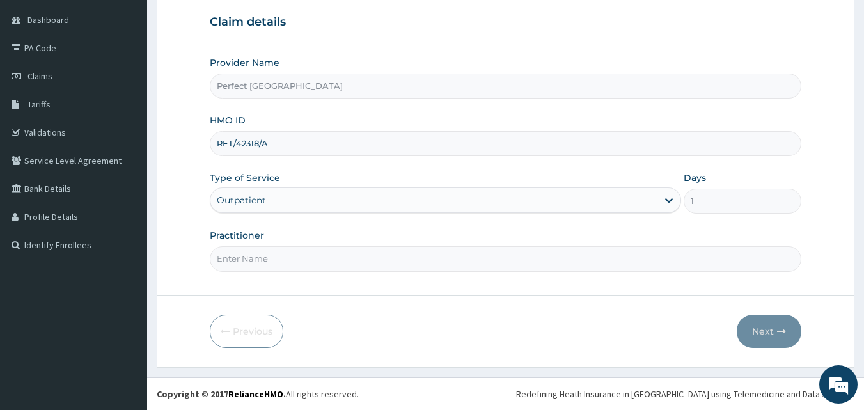
click at [393, 262] on input "Practitioner" at bounding box center [506, 258] width 592 height 25
type input "DR ITIVE"
click at [769, 333] on button "Next" at bounding box center [769, 331] width 65 height 33
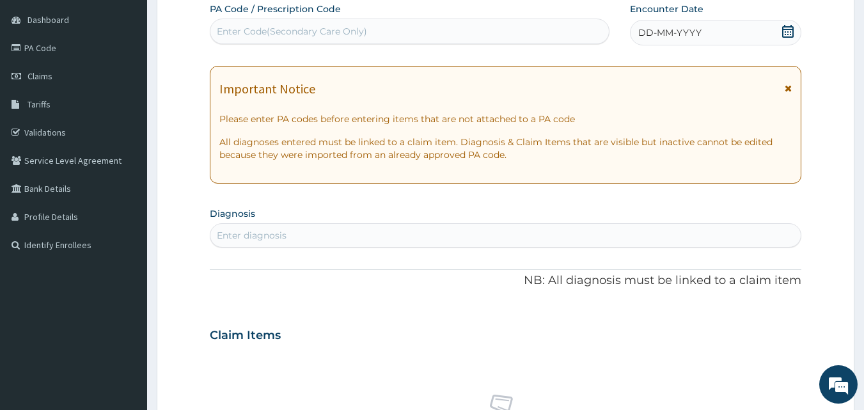
click at [792, 36] on icon at bounding box center [788, 31] width 12 height 13
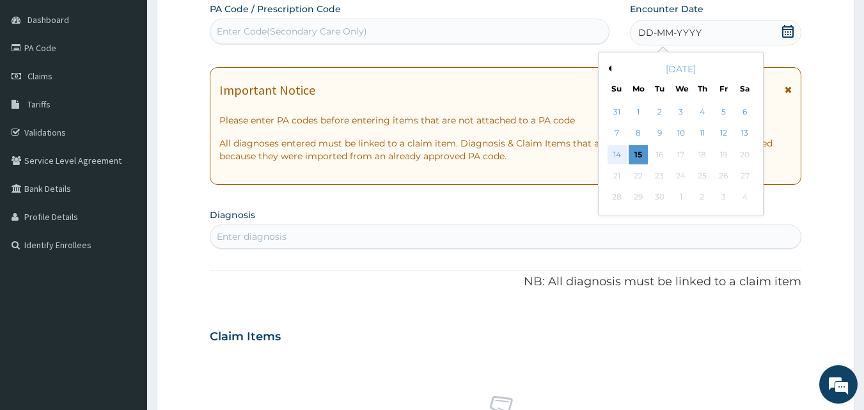
click at [617, 154] on div "14" at bounding box center [617, 154] width 19 height 19
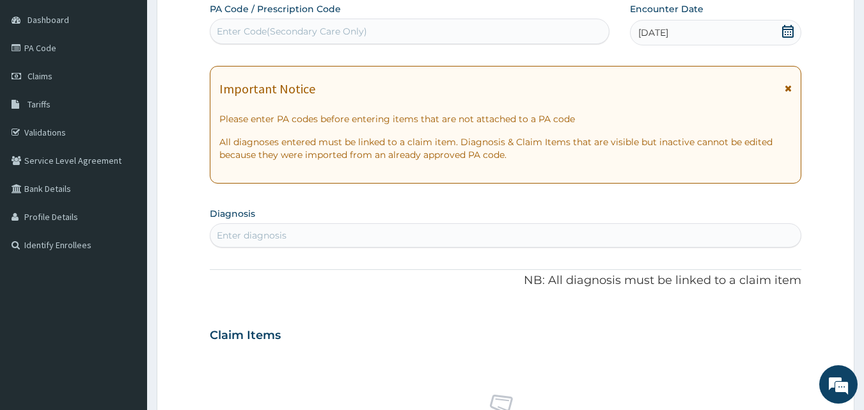
click at [788, 88] on icon at bounding box center [788, 88] width 7 height 9
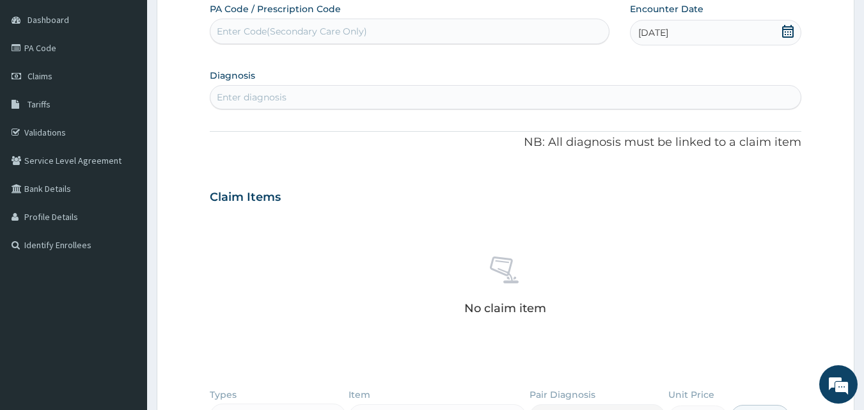
click at [619, 97] on div "Enter diagnosis" at bounding box center [505, 97] width 591 height 20
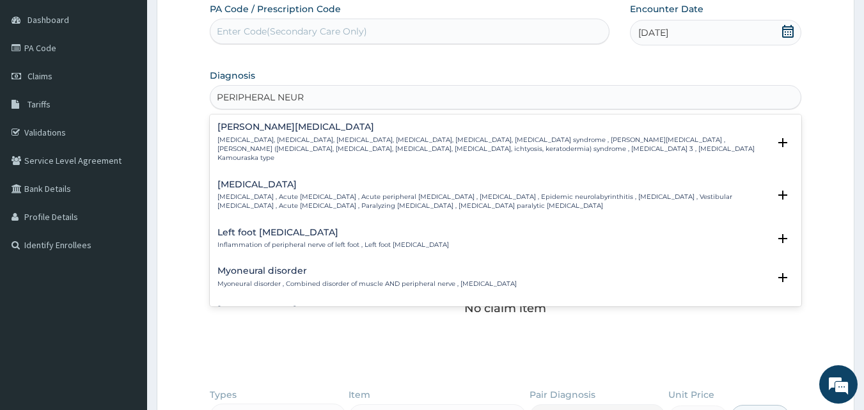
scroll to position [168, 0]
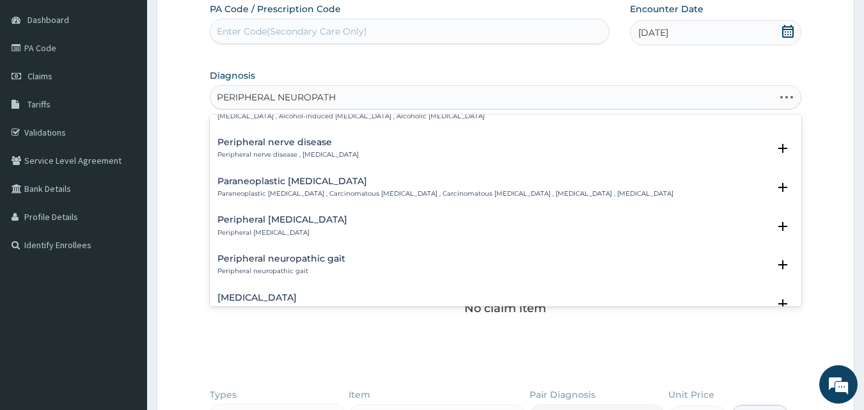
type input "PERIPHERAL NEUROPATHY"
click at [297, 150] on p "Peripheral nerve disease , Peripheral neuropathy" at bounding box center [288, 154] width 141 height 9
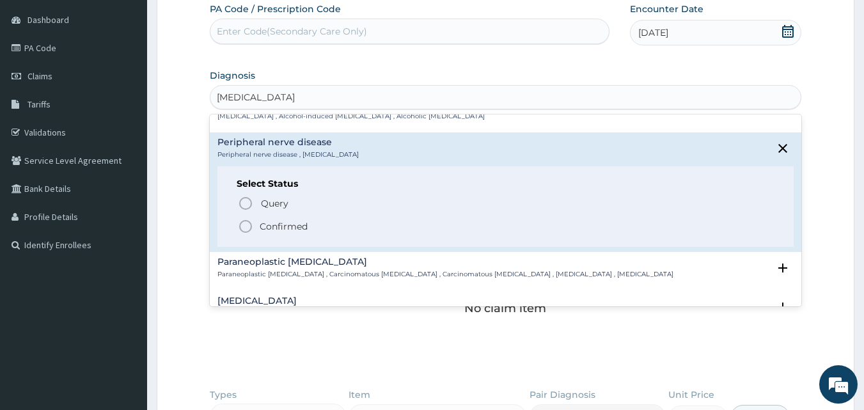
click at [244, 224] on icon "status option filled" at bounding box center [245, 226] width 15 height 15
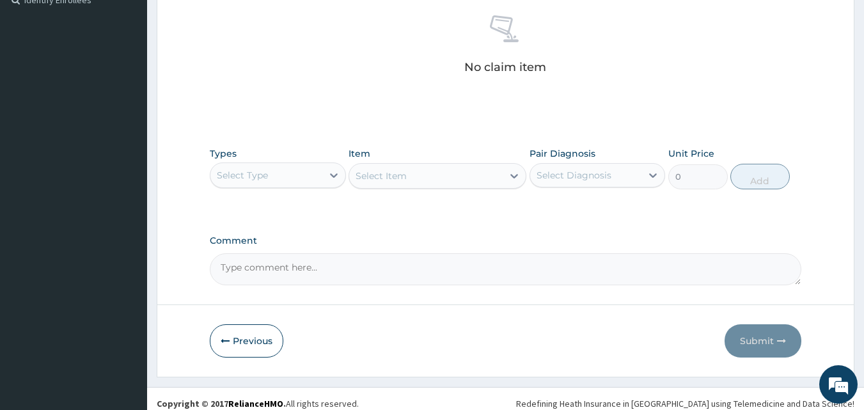
scroll to position [374, 0]
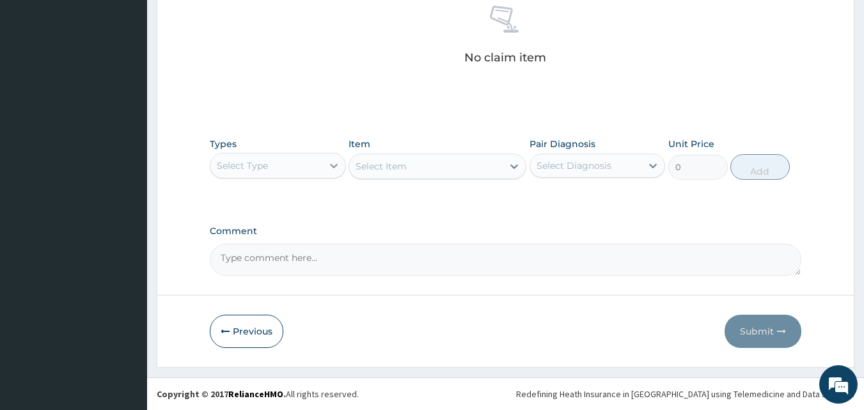
click at [341, 164] on div at bounding box center [333, 165] width 23 height 23
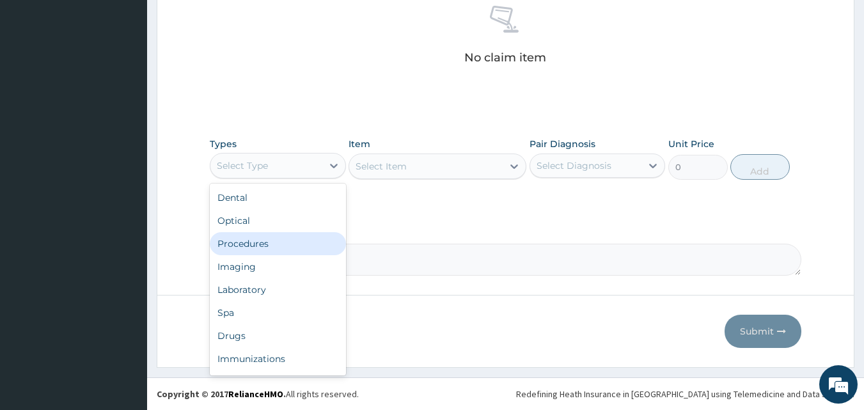
click at [285, 246] on div "Procedures" at bounding box center [278, 243] width 136 height 23
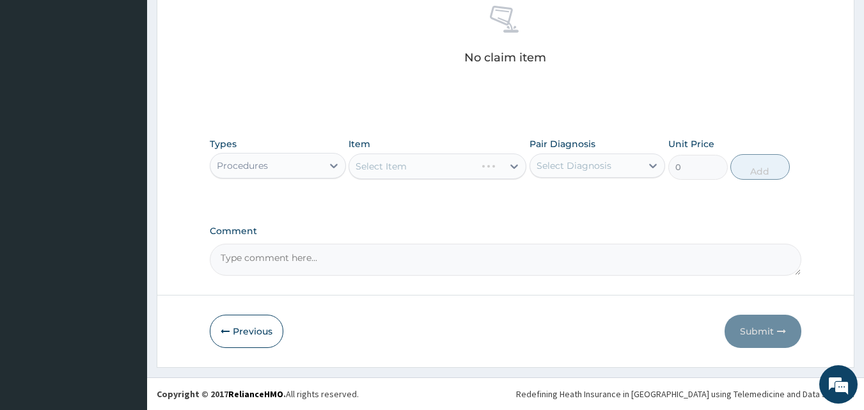
click at [509, 168] on div "Select Item" at bounding box center [438, 167] width 178 height 26
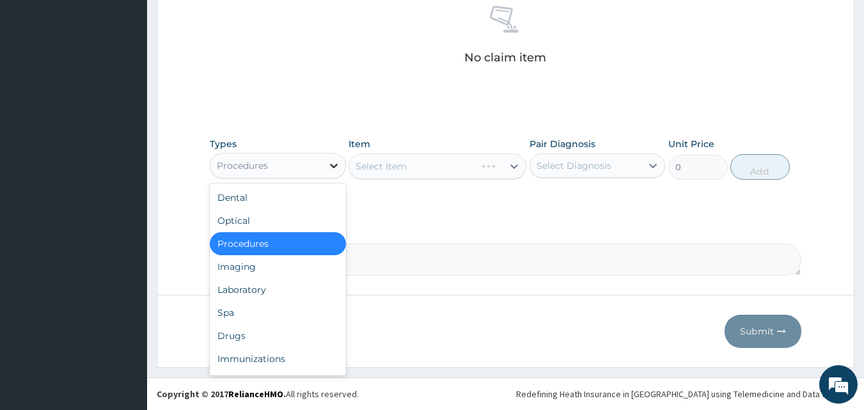
click at [332, 168] on icon at bounding box center [334, 165] width 13 height 13
click at [271, 264] on div "Imaging" at bounding box center [278, 266] width 136 height 23
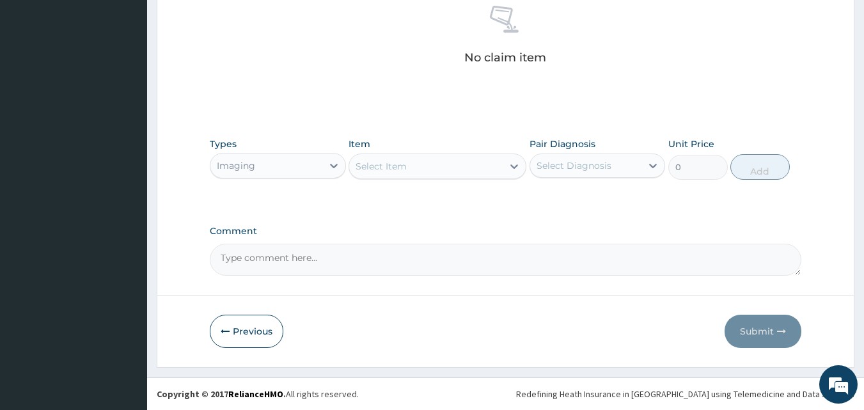
click at [515, 167] on icon at bounding box center [515, 166] width 8 height 4
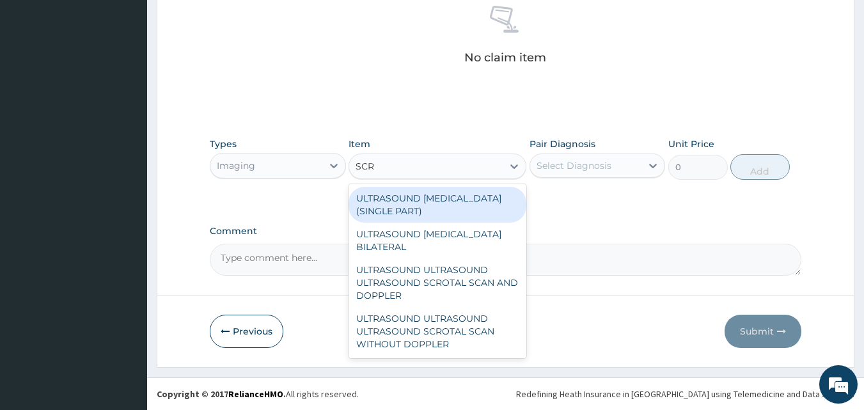
type input "SCRO"
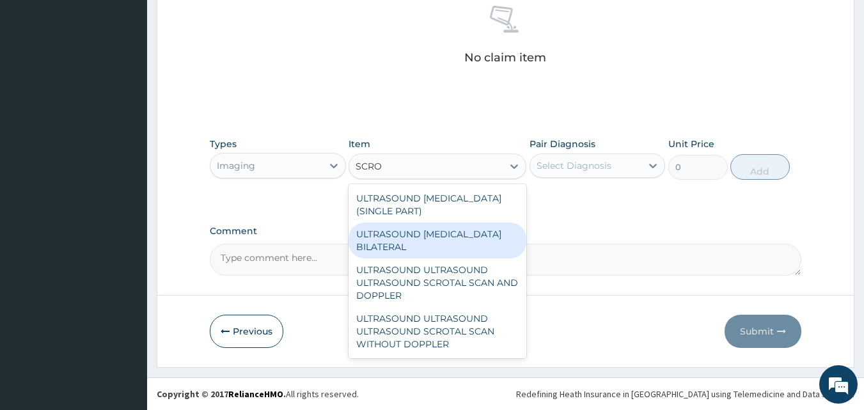
click at [472, 225] on div "ULTRASOUND SCROTUM BILATERAL" at bounding box center [438, 241] width 178 height 36
type input "10560"
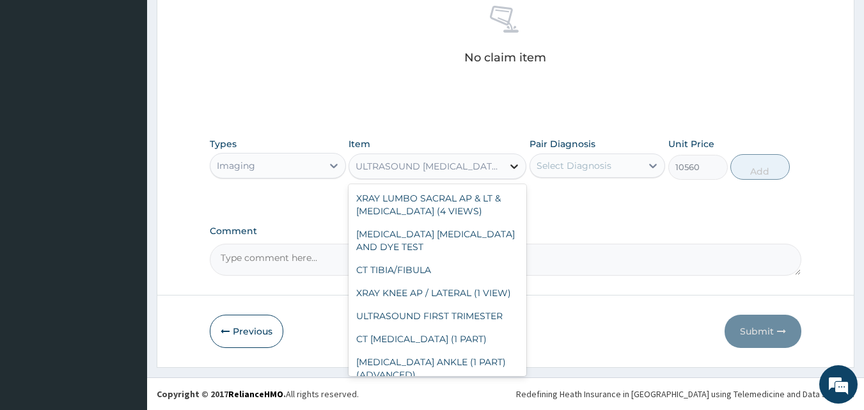
click at [512, 166] on icon at bounding box center [515, 166] width 8 height 4
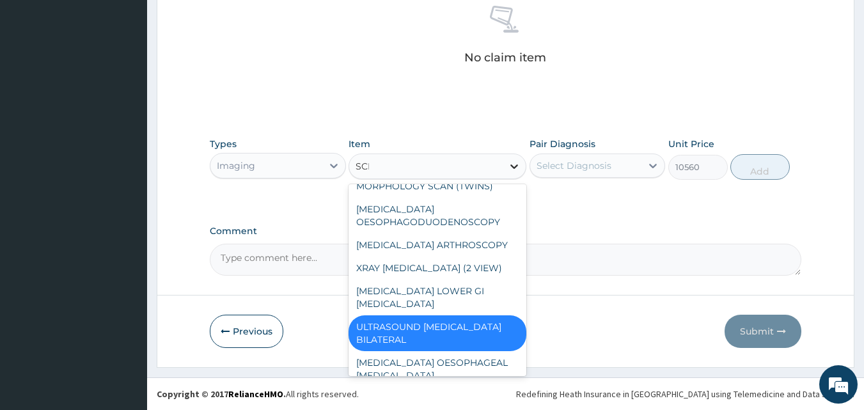
scroll to position [0, 0]
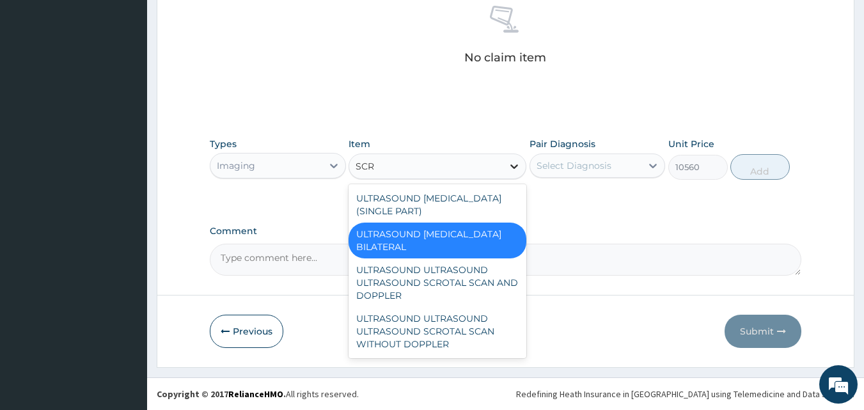
type input "SCRO"
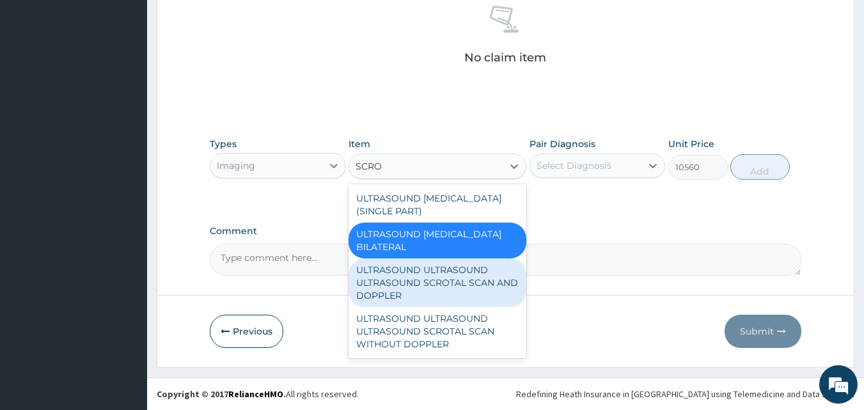
click at [461, 276] on div "ULTRASOUND ULTRASOUND ULTRASOUND SCROTAL SCAN AND DOPPLER" at bounding box center [438, 282] width 178 height 49
type input "30000"
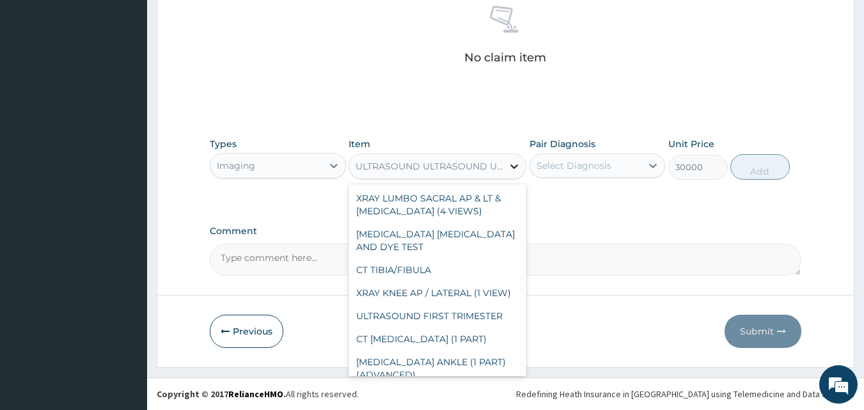
scroll to position [2987, 0]
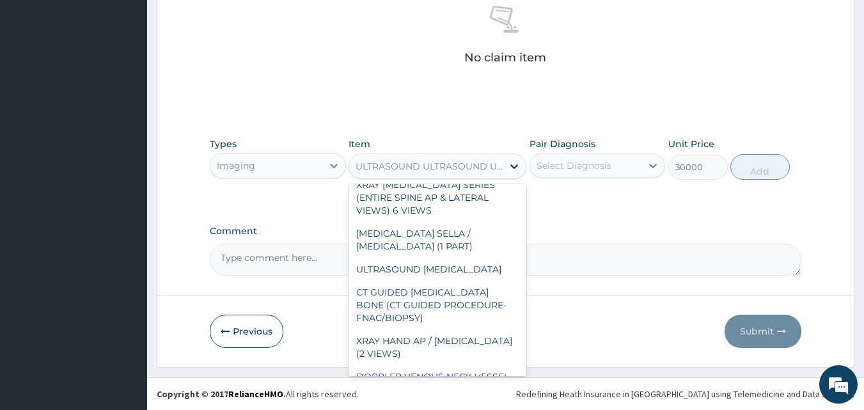
click at [520, 164] on icon at bounding box center [514, 166] width 13 height 13
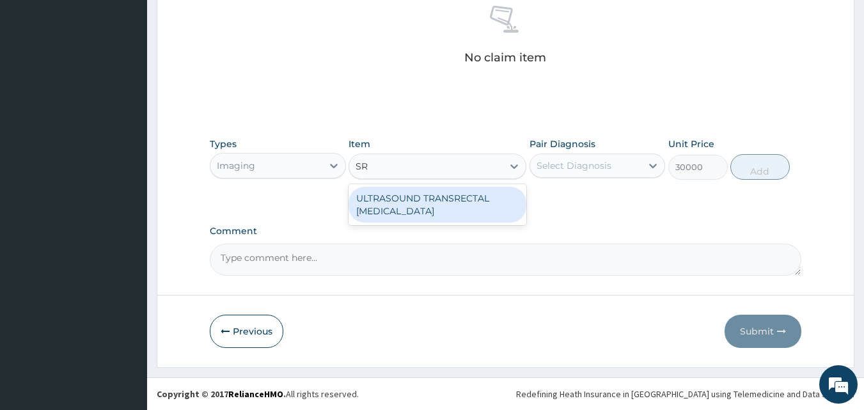
scroll to position [0, 0]
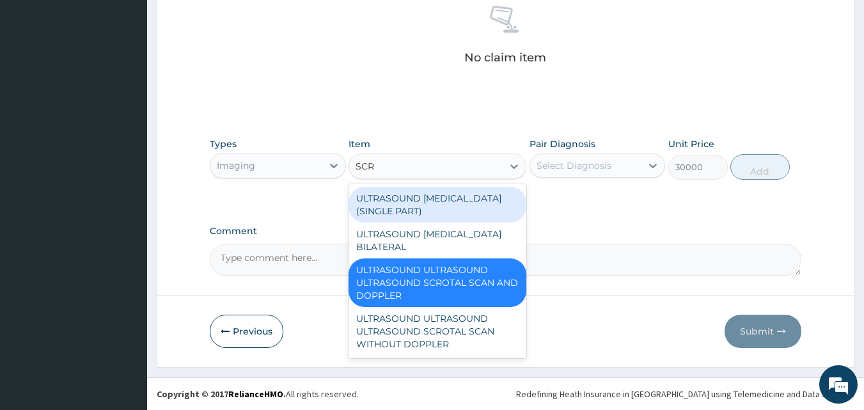
type input "SCRO"
click at [450, 203] on div "ULTRASOUND [MEDICAL_DATA] (SINGLE PART)" at bounding box center [438, 205] width 178 height 36
type input "10560"
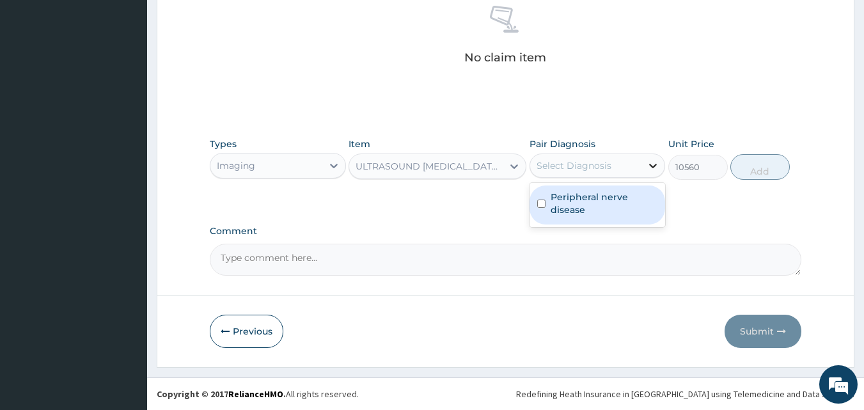
click at [655, 164] on icon at bounding box center [653, 165] width 13 height 13
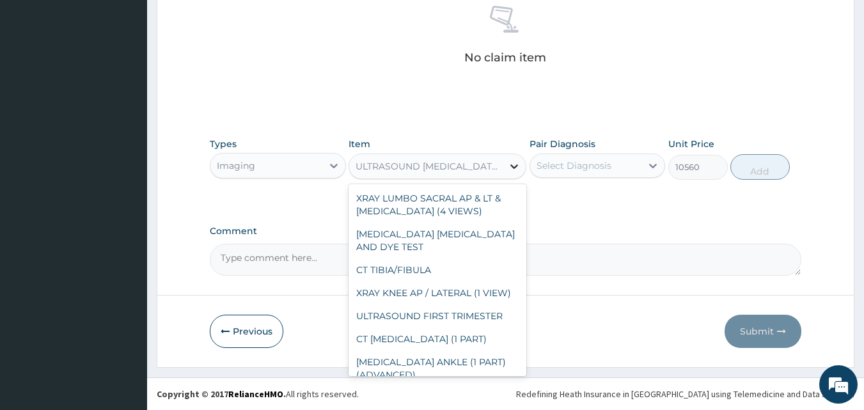
click at [519, 169] on icon at bounding box center [514, 166] width 13 height 13
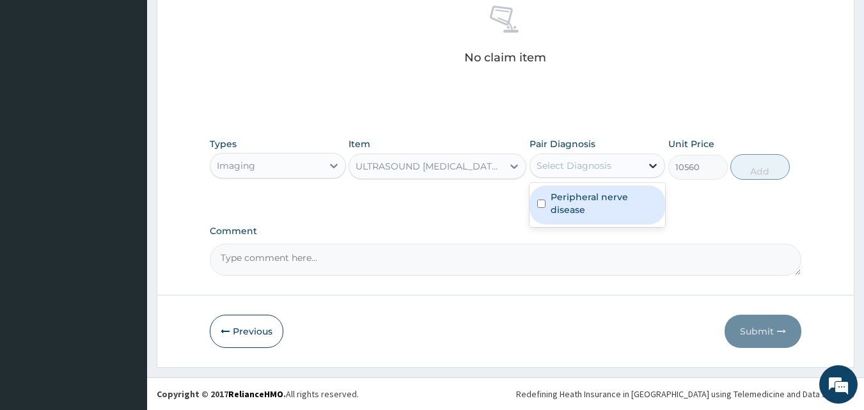
click at [648, 166] on icon at bounding box center [653, 165] width 13 height 13
click at [539, 202] on input "checkbox" at bounding box center [541, 204] width 8 height 8
checkbox input "true"
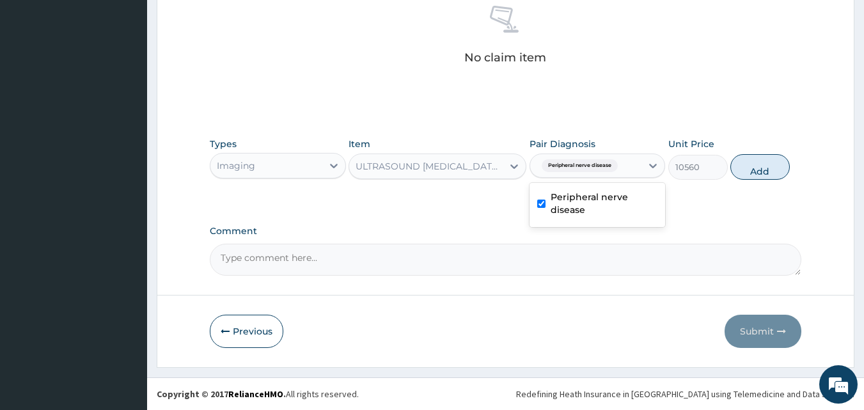
scroll to position [16, 0]
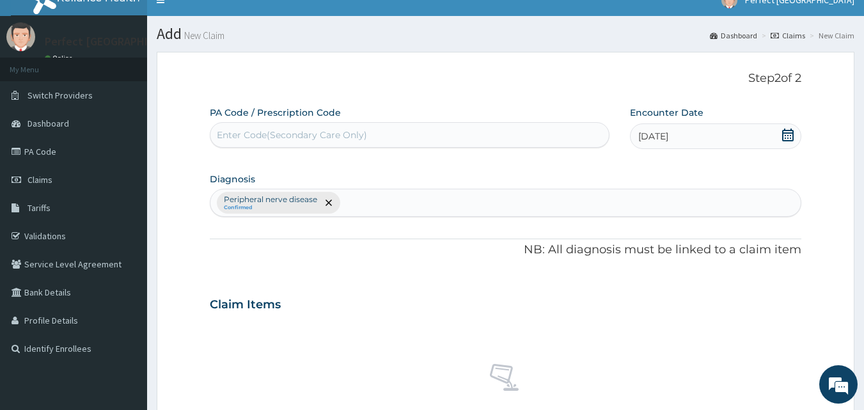
click at [386, 202] on div "Peripheral nerve disease Confirmed" at bounding box center [505, 202] width 591 height 27
type input "URETHRI"
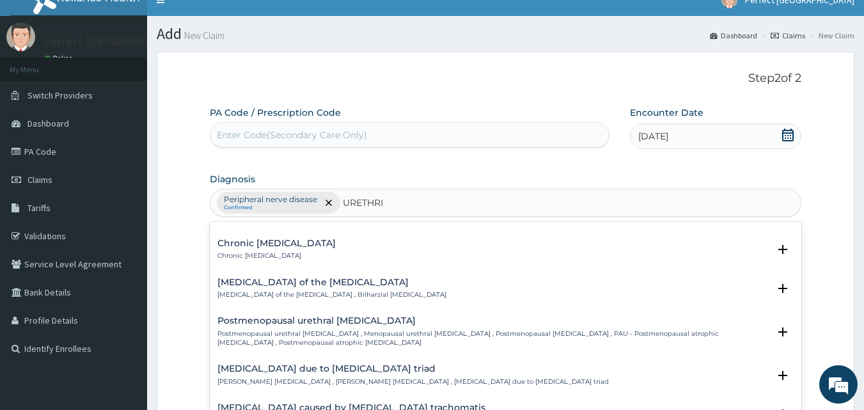
scroll to position [479, 0]
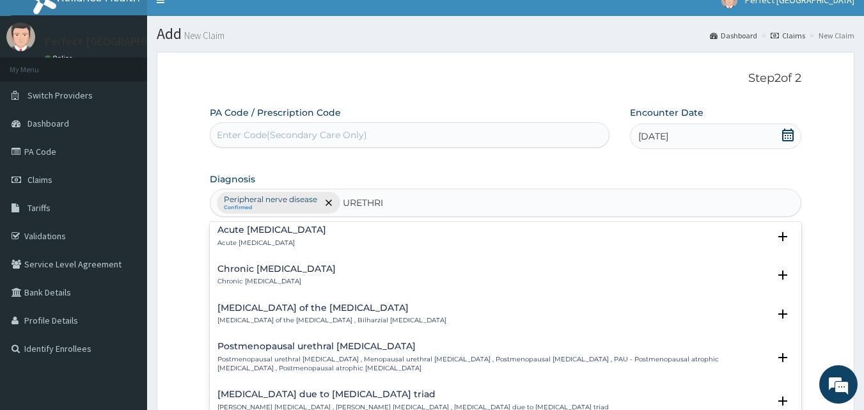
click at [318, 237] on div "Acute gonococcal urethritis Acute gonococcal urethritis" at bounding box center [272, 236] width 109 height 22
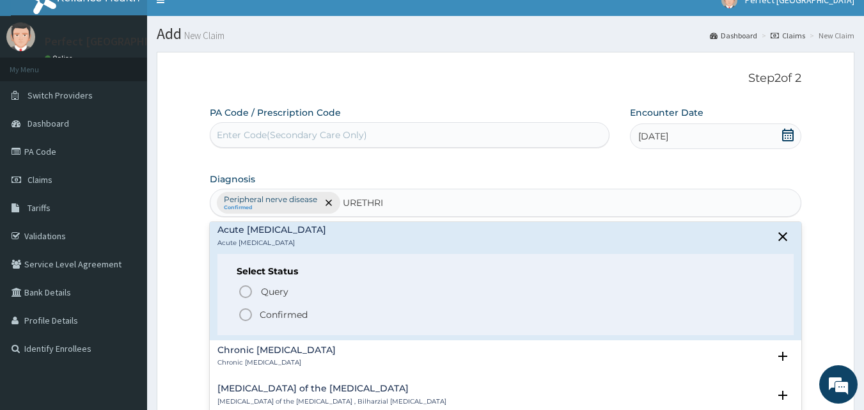
click at [243, 314] on icon "status option filled" at bounding box center [245, 314] width 15 height 15
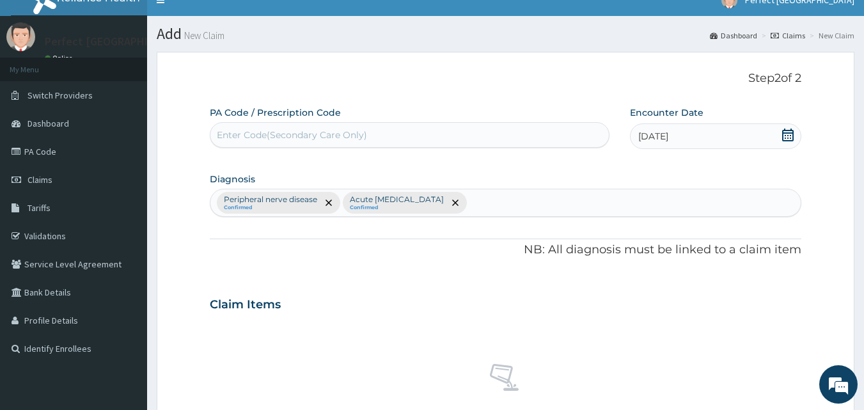
scroll to position [374, 0]
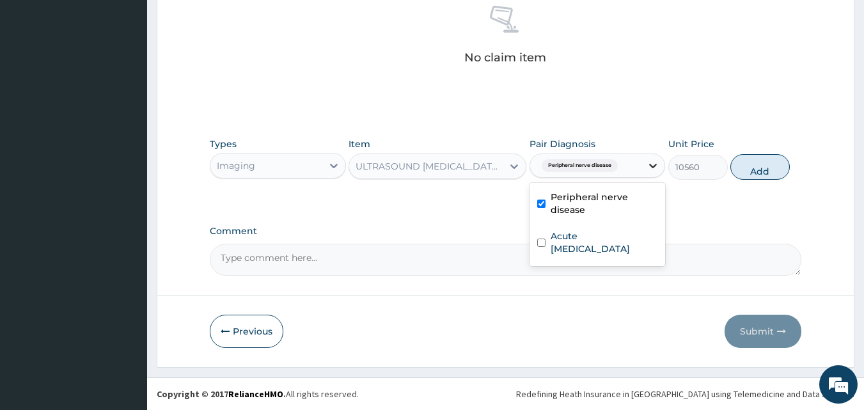
click at [650, 163] on icon at bounding box center [653, 165] width 13 height 13
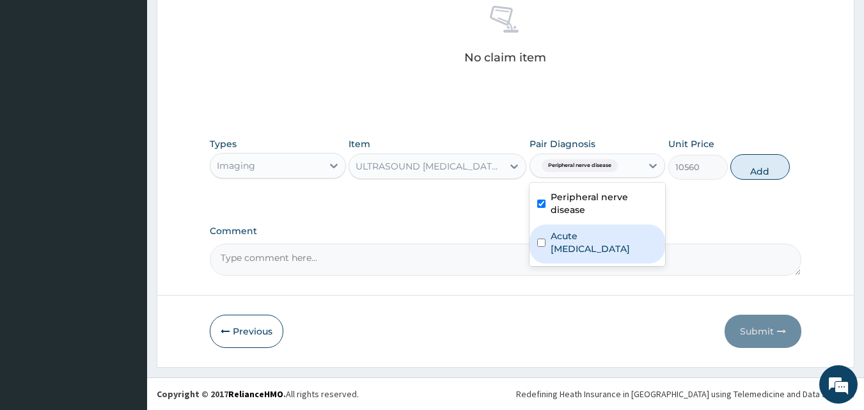
click at [541, 247] on input "checkbox" at bounding box center [541, 243] width 8 height 8
checkbox input "true"
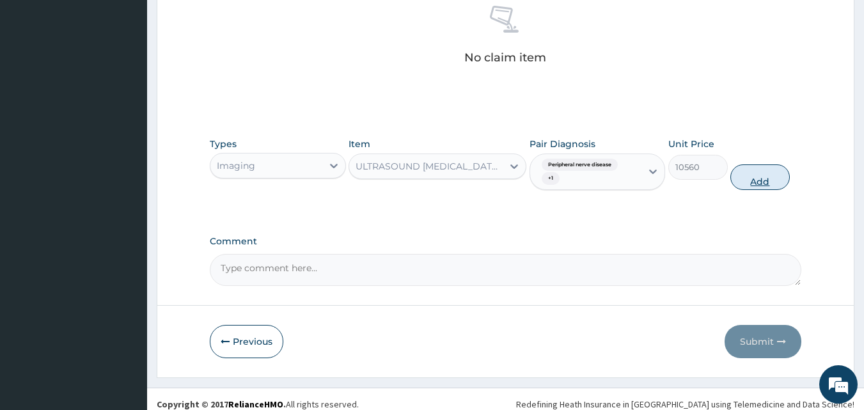
click at [784, 175] on button "Add" at bounding box center [760, 177] width 59 height 26
type input "0"
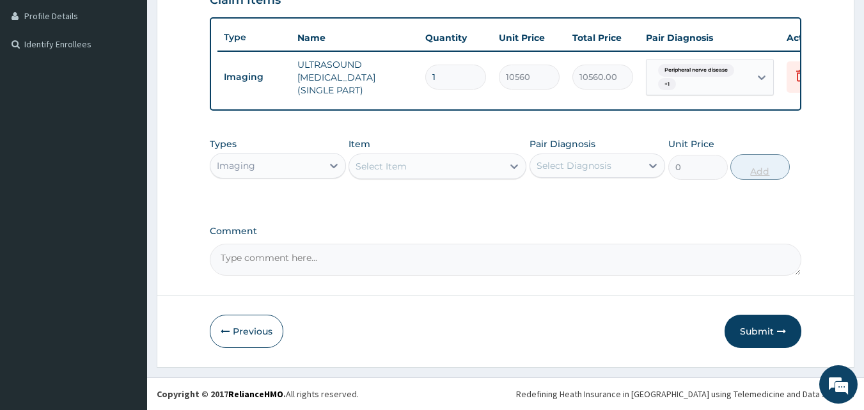
scroll to position [328, 0]
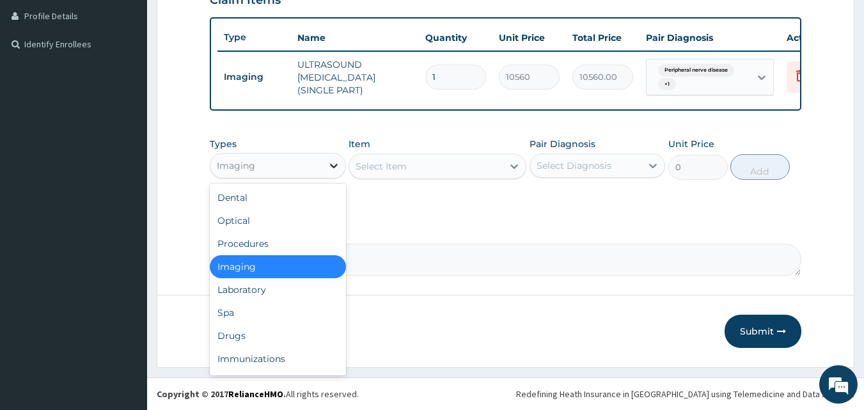
click at [335, 164] on icon at bounding box center [334, 165] width 13 height 13
click at [317, 239] on div "Procedures" at bounding box center [278, 243] width 136 height 23
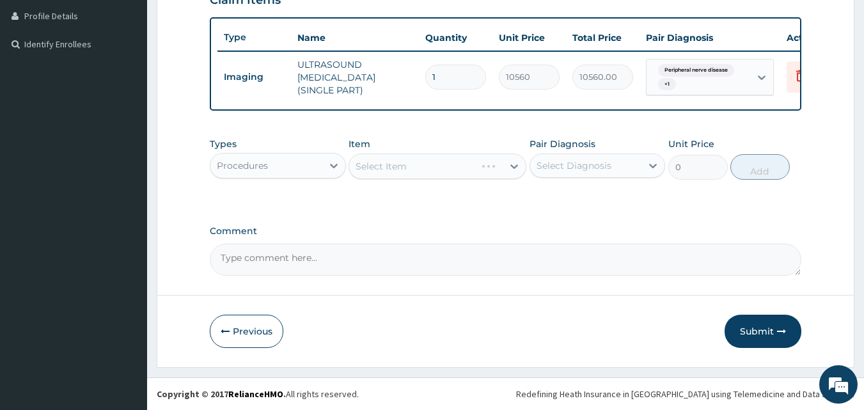
click at [514, 161] on div "Select Item" at bounding box center [438, 167] width 178 height 26
click at [514, 169] on div "Select Item" at bounding box center [438, 167] width 178 height 26
click at [514, 169] on icon at bounding box center [515, 166] width 8 height 4
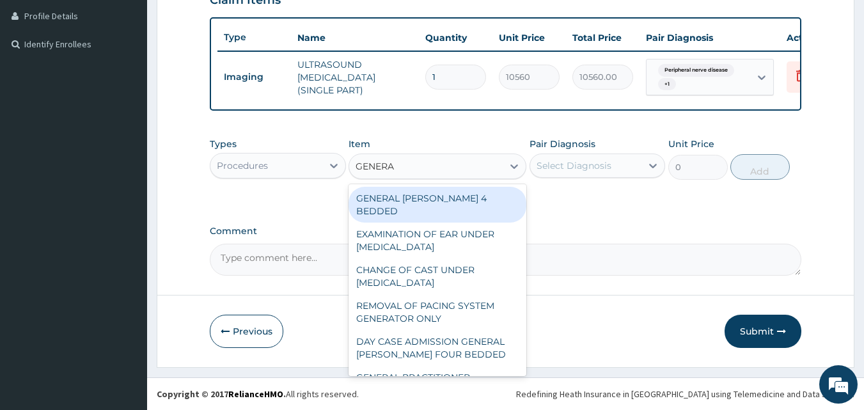
type input "GENERAL"
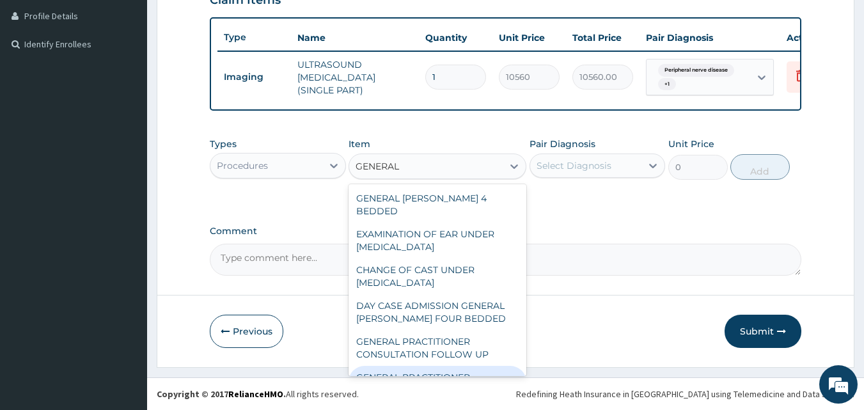
click at [436, 367] on div "GENERAL PRACTITIONER CONSULTATION FIRST OUTPATIENT CONSULTATION" at bounding box center [438, 390] width 178 height 49
type input "3000"
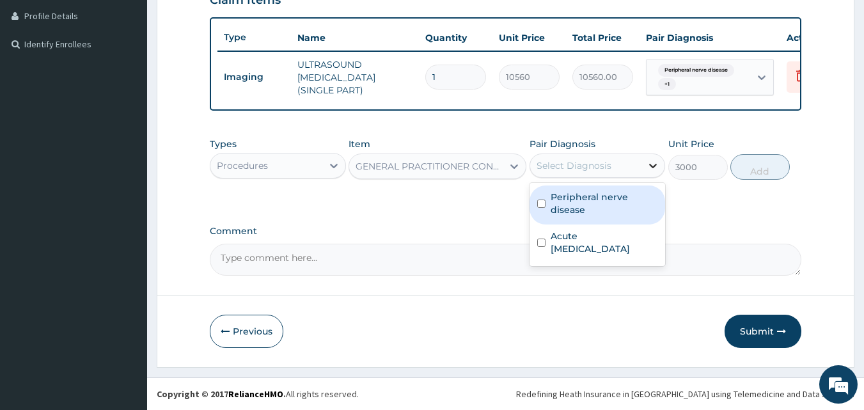
click at [647, 160] on icon at bounding box center [653, 165] width 13 height 13
click at [544, 209] on div "Peripheral nerve disease" at bounding box center [598, 205] width 136 height 39
checkbox input "true"
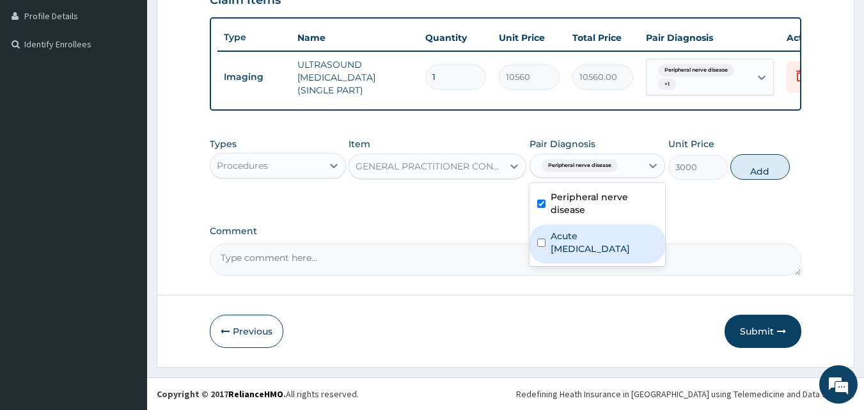
click at [541, 244] on input "checkbox" at bounding box center [541, 243] width 8 height 8
checkbox input "true"
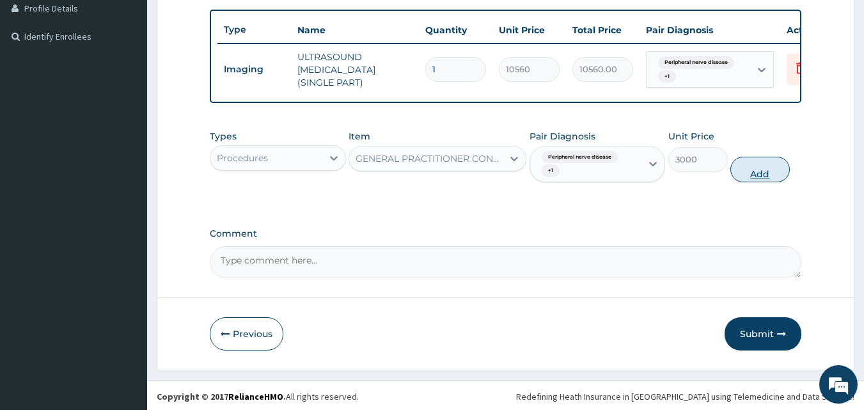
click at [751, 182] on button "Add" at bounding box center [760, 170] width 59 height 26
type input "0"
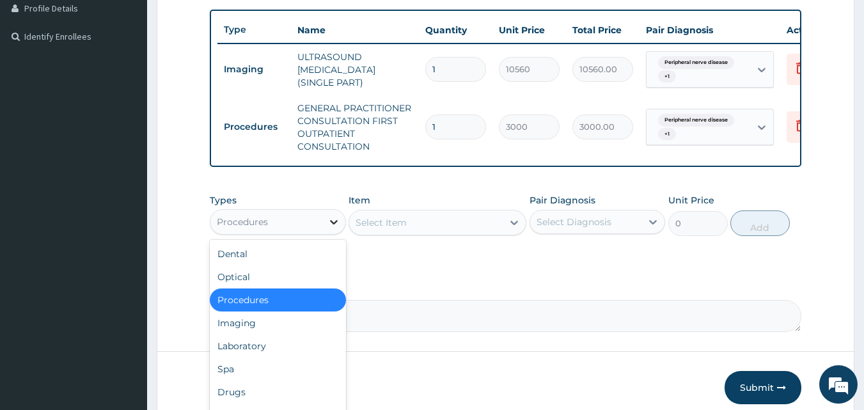
click at [326, 228] on div at bounding box center [333, 221] width 23 height 23
click at [279, 397] on div "Drugs" at bounding box center [278, 392] width 136 height 23
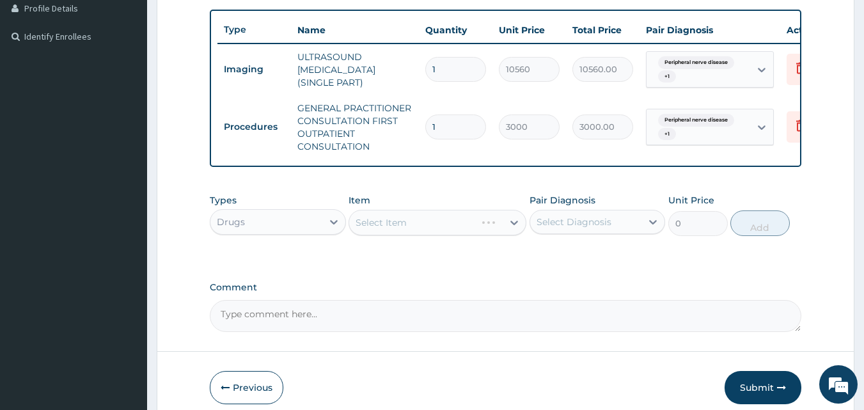
click at [507, 232] on div "Select Item" at bounding box center [438, 223] width 178 height 26
click at [509, 230] on div "Select Item" at bounding box center [438, 223] width 178 height 26
click at [509, 229] on icon at bounding box center [514, 222] width 13 height 13
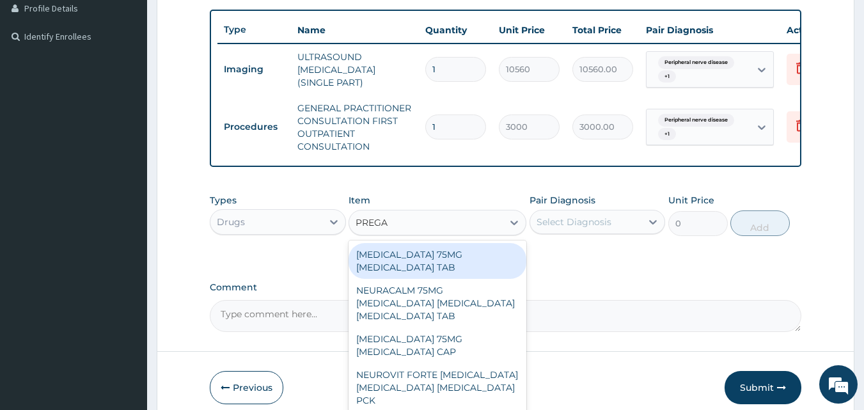
type input "PREGAB"
click at [463, 264] on div "[MEDICAL_DATA] 75MG [MEDICAL_DATA] TAB" at bounding box center [438, 261] width 178 height 36
type input "300"
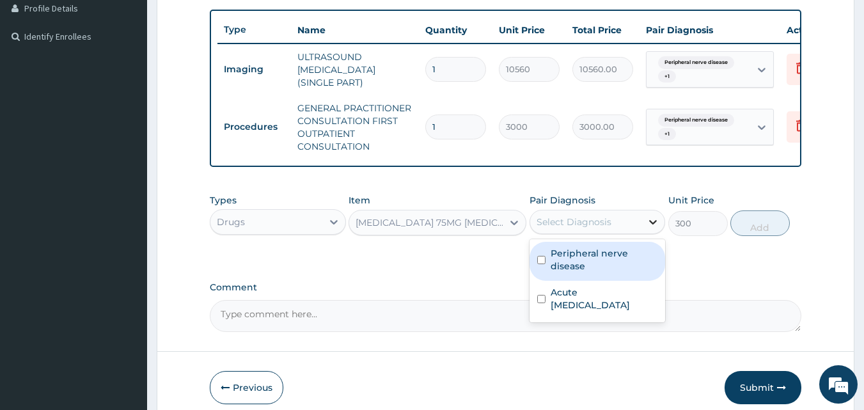
click at [644, 224] on div at bounding box center [653, 221] width 23 height 23
click at [530, 267] on div "Peripheral nerve disease" at bounding box center [598, 261] width 136 height 39
checkbox input "true"
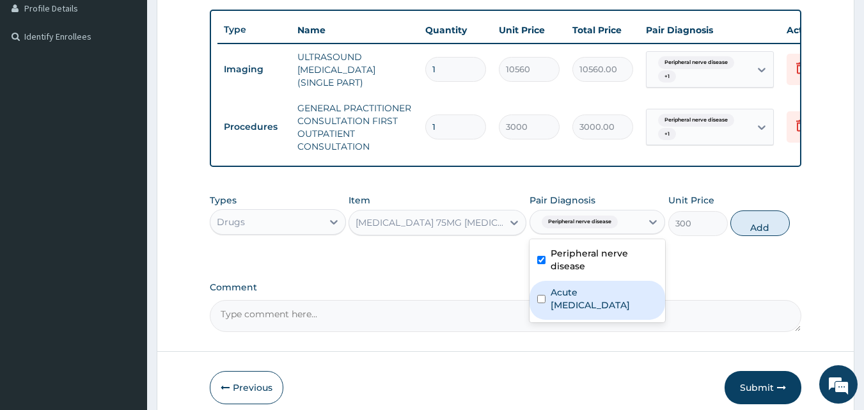
click at [541, 313] on div "Acute [MEDICAL_DATA]" at bounding box center [598, 300] width 136 height 39
checkbox input "true"
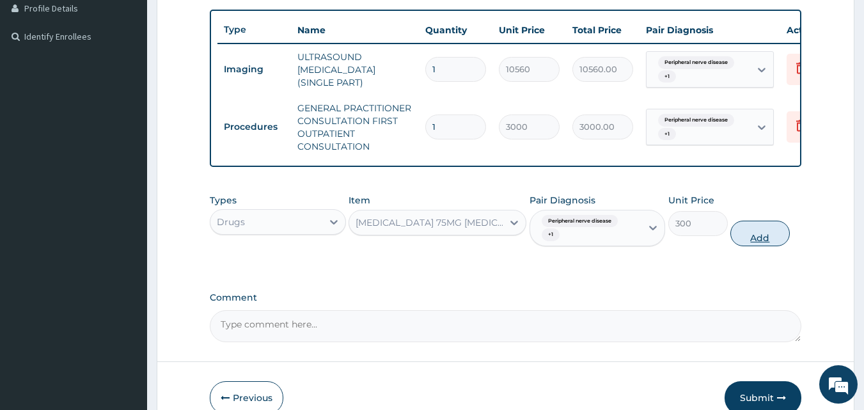
click at [752, 236] on button "Add" at bounding box center [760, 234] width 59 height 26
type input "0"
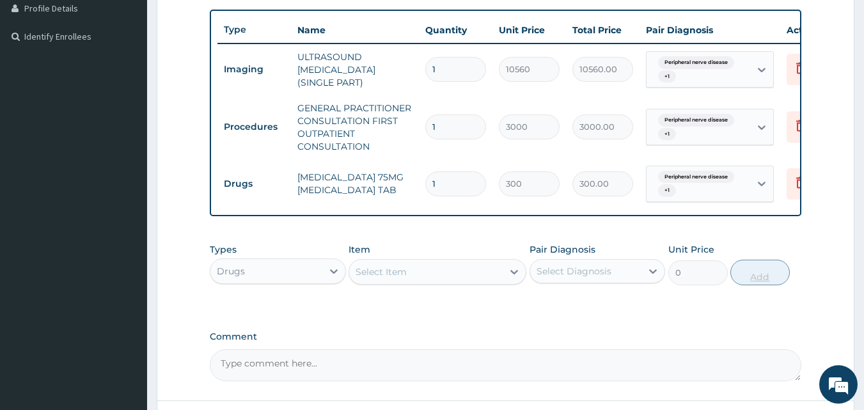
type input "14"
type input "4200.00"
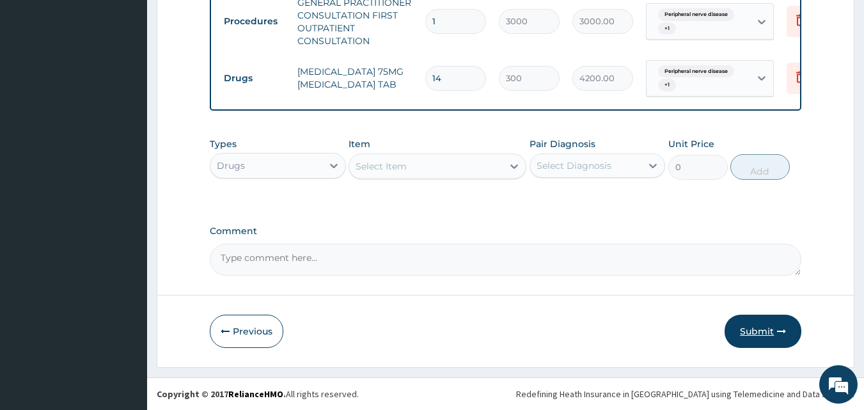
type input "14"
click at [759, 326] on button "Submit" at bounding box center [763, 331] width 77 height 33
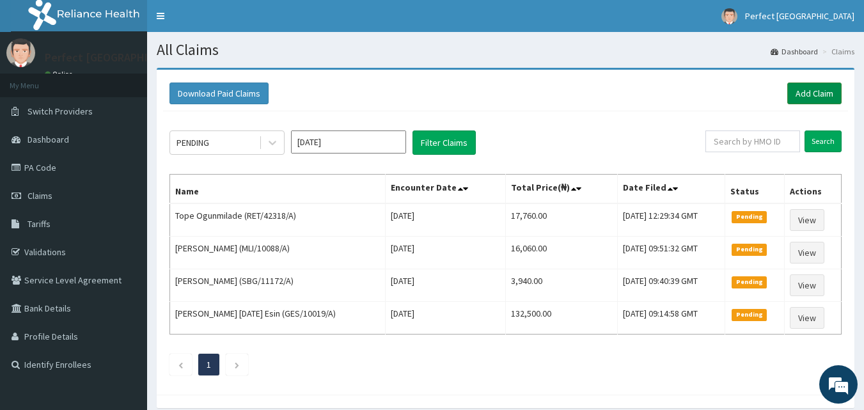
click at [802, 88] on link "Add Claim" at bounding box center [815, 94] width 54 height 22
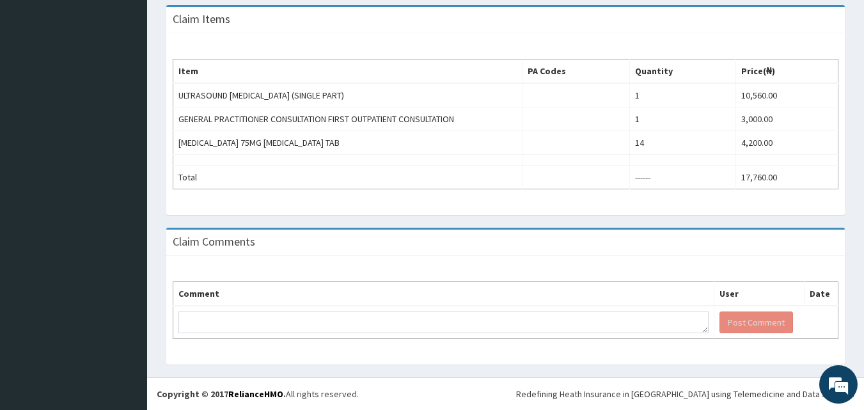
scroll to position [12, 0]
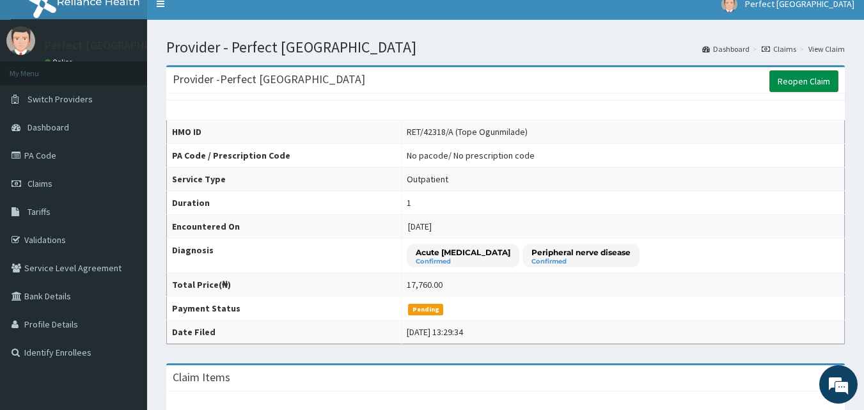
click at [800, 81] on link "Reopen Claim" at bounding box center [804, 81] width 69 height 22
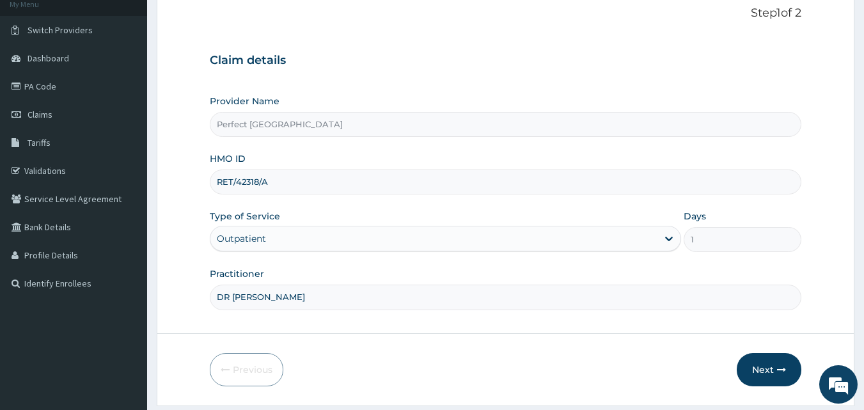
scroll to position [118, 0]
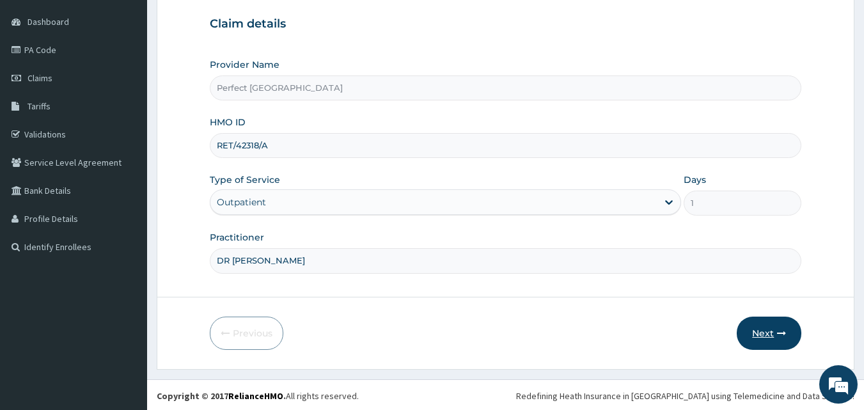
click at [759, 332] on button "Next" at bounding box center [769, 333] width 65 height 33
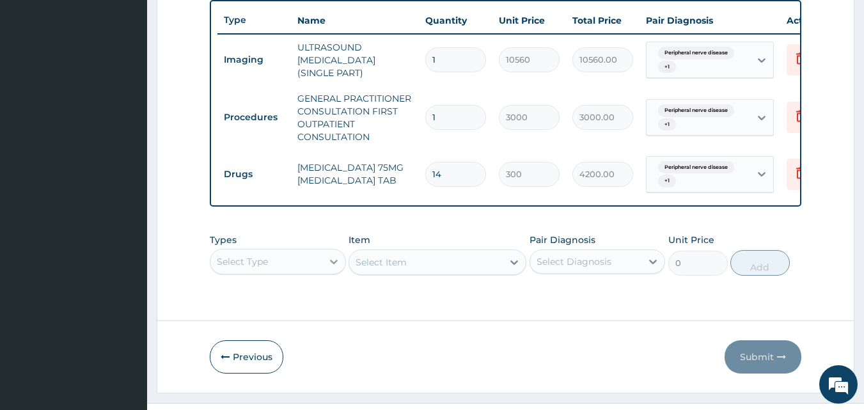
scroll to position [36, 0]
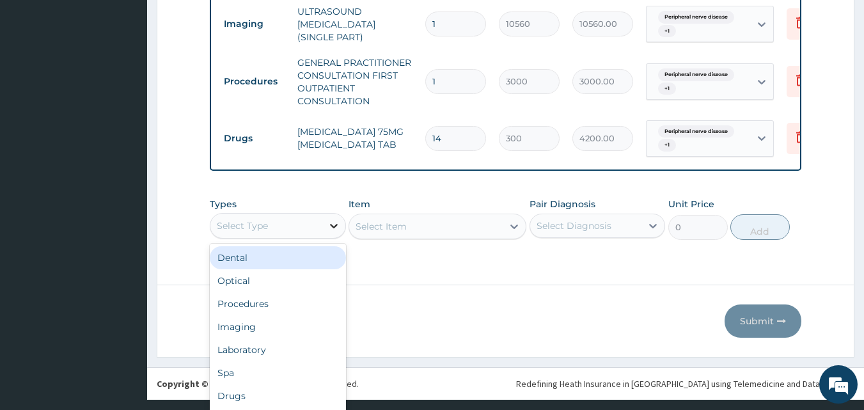
click at [331, 239] on div "option Dental focused, 1 of 10. 10 results available. Use Up and Down to choose…" at bounding box center [278, 226] width 136 height 26
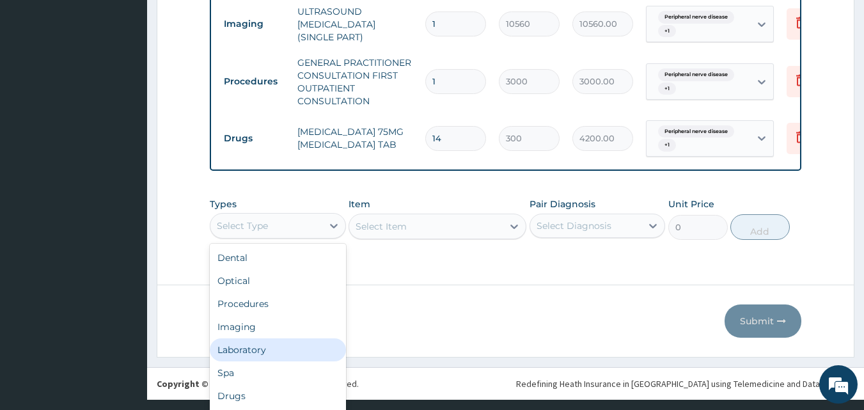
click at [292, 356] on div "Laboratory" at bounding box center [278, 349] width 136 height 23
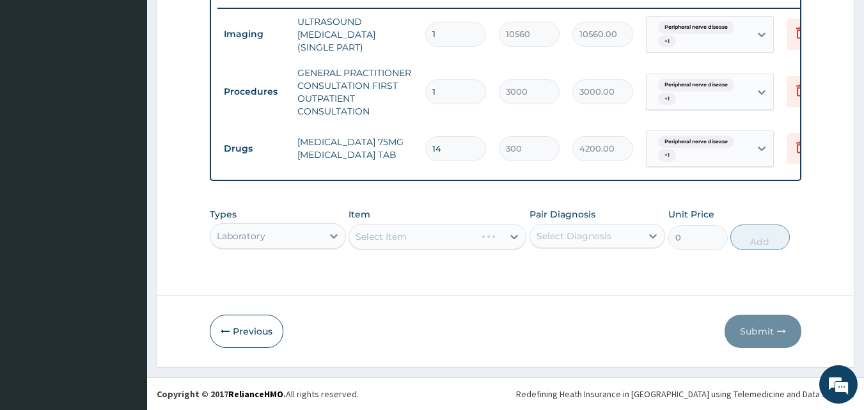
scroll to position [0, 0]
click at [515, 242] on div "Select Item" at bounding box center [438, 237] width 178 height 26
click at [512, 242] on div "Select Item" at bounding box center [438, 237] width 178 height 26
click at [515, 237] on div "Select Item" at bounding box center [438, 237] width 178 height 26
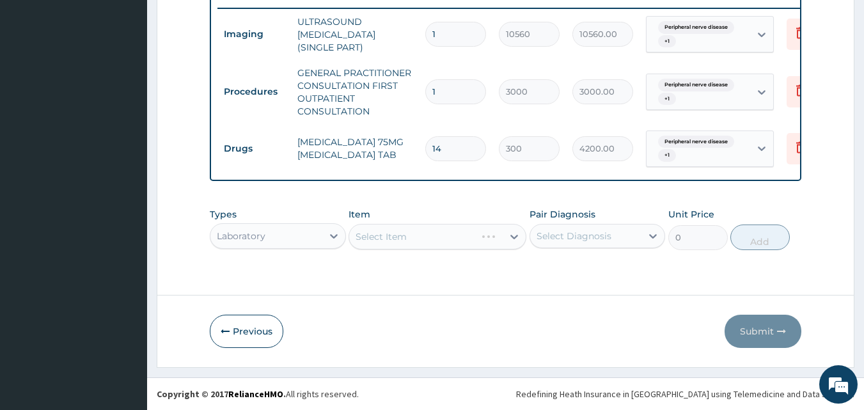
click at [515, 237] on div "Select Item" at bounding box center [438, 237] width 178 height 26
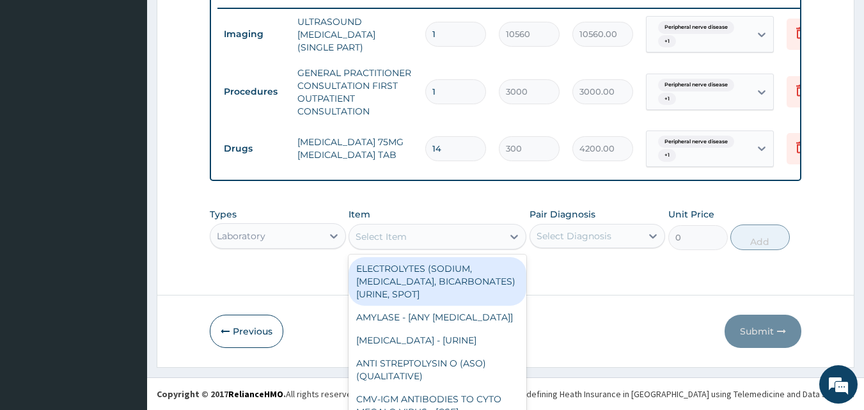
scroll to position [36, 0]
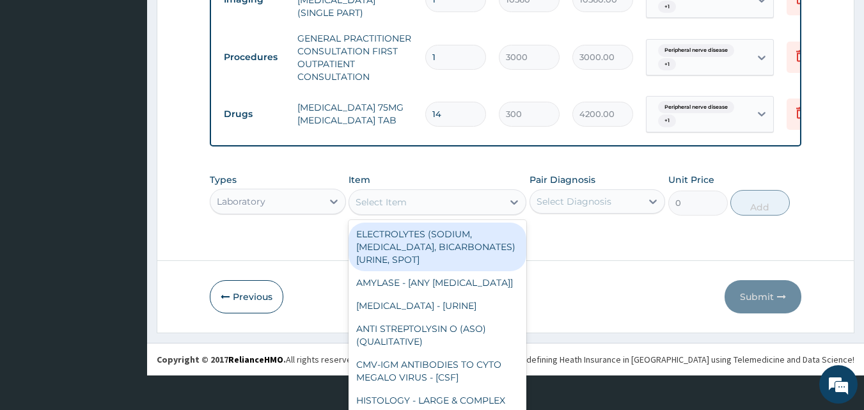
click at [515, 215] on div "option ELECTROLYTES (SODIUM, POTASSIUM, CHLORIDE, BICARBONATES) [URINE, SPOT] f…" at bounding box center [438, 202] width 178 height 26
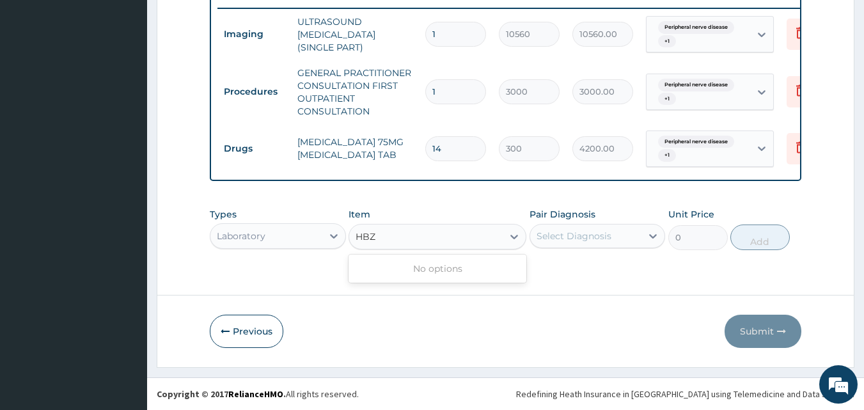
scroll to position [0, 0]
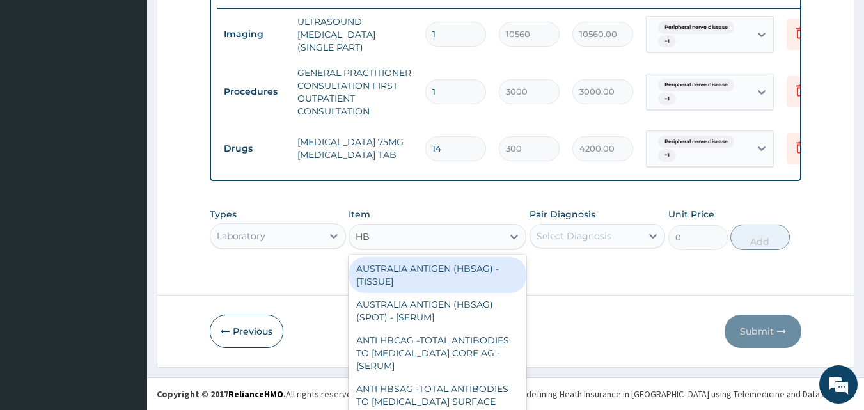
type input "HBA"
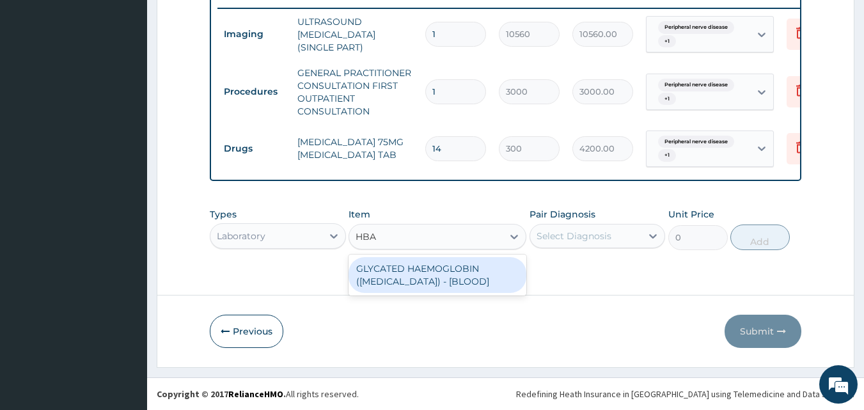
click at [450, 284] on div "GLYCATED HAEMOGLOBIN (HBA1C) - [BLOOD]" at bounding box center [438, 275] width 178 height 36
type input "6000"
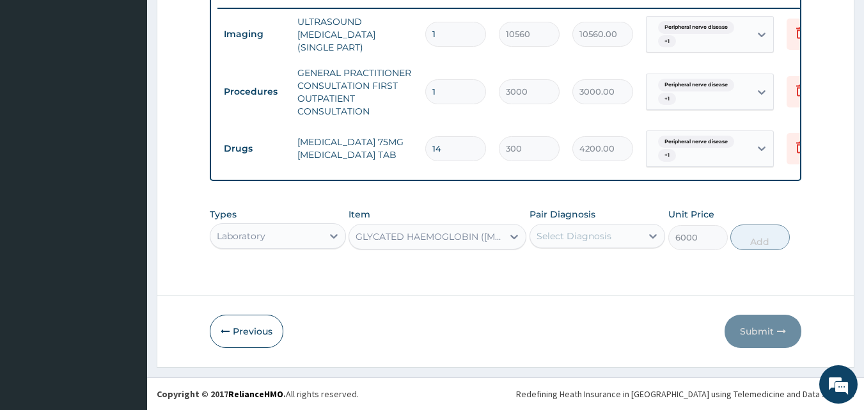
click at [614, 255] on div "Types Laboratory Item GLYCATED HAEMOGLOBIN (HBA1C) - [BLOOD] Pair Diagnosis Sel…" at bounding box center [506, 229] width 592 height 55
